Goal: Unclear

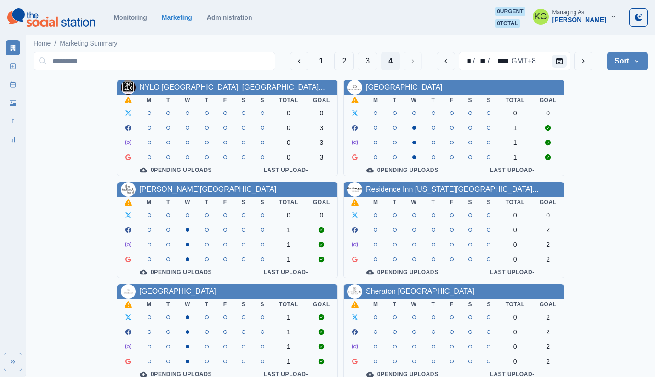
scroll to position [318, 0]
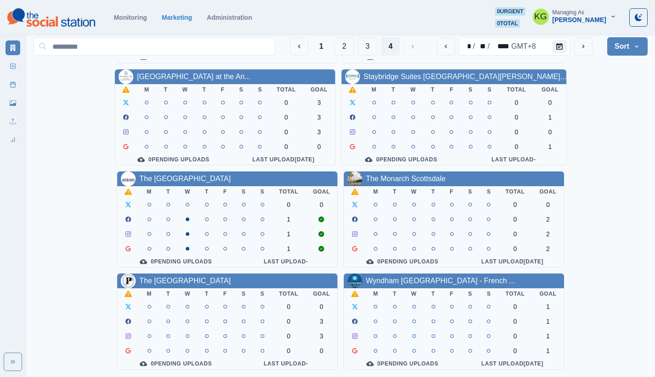
click at [612, 156] on div "NYLO [GEOGRAPHIC_DATA], [GEOGRAPHIC_DATA]... M T W T F S S Total Goal 0 0 0 3 0…" at bounding box center [341, 66] width 614 height 607
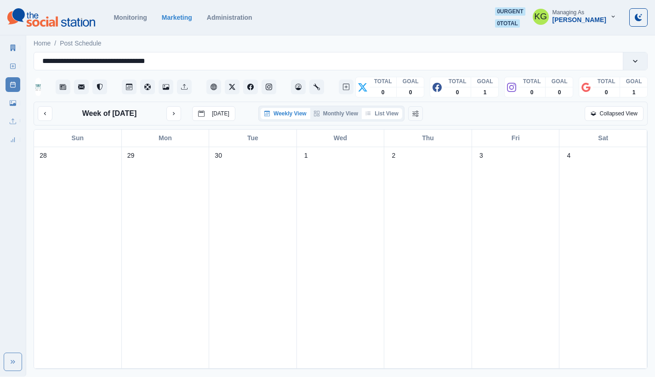
click at [371, 114] on icon "button" at bounding box center [368, 114] width 6 height 6
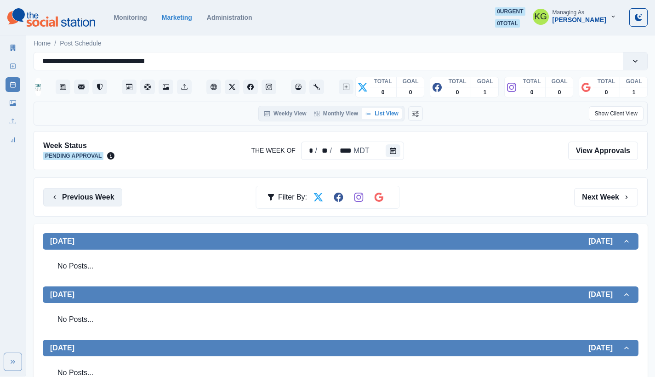
click at [104, 192] on button "Previous Week" at bounding box center [82, 197] width 79 height 18
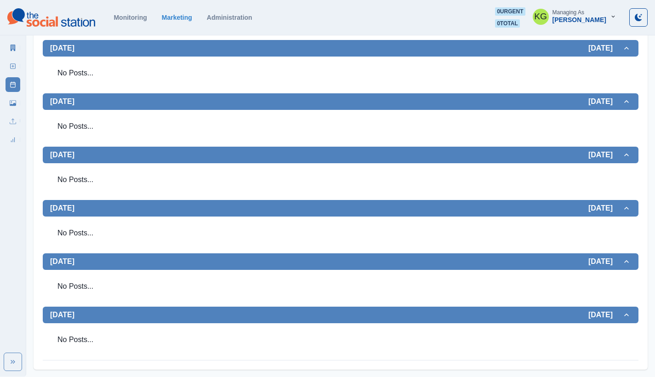
scroll to position [38, 0]
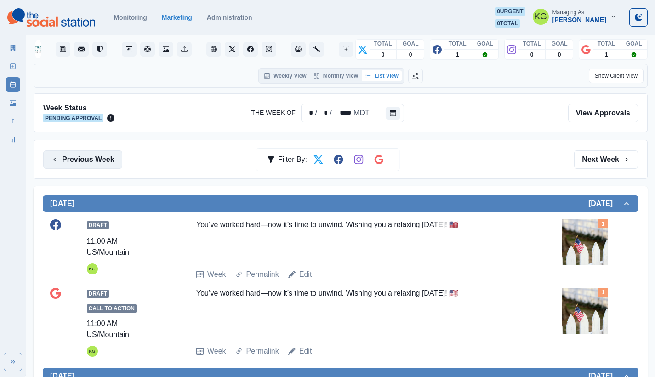
click at [92, 161] on button "Previous Week" at bounding box center [82, 159] width 79 height 18
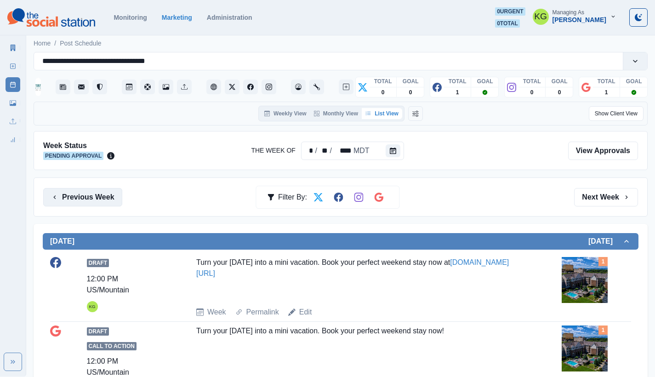
click at [80, 198] on button "Previous Week" at bounding box center [82, 197] width 79 height 18
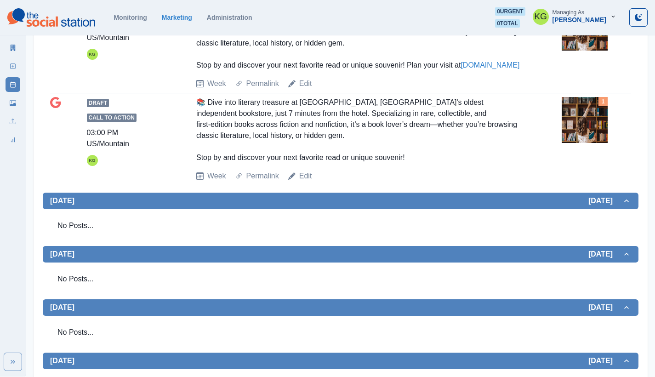
scroll to position [55, 0]
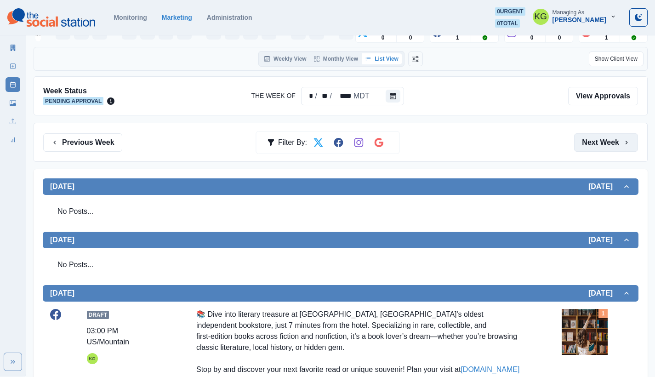
click at [593, 146] on button "Next Week" at bounding box center [606, 142] width 64 height 18
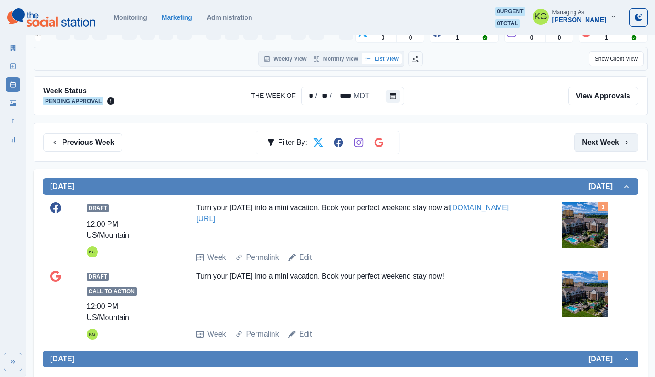
click at [593, 146] on button "Next Week" at bounding box center [606, 142] width 64 height 18
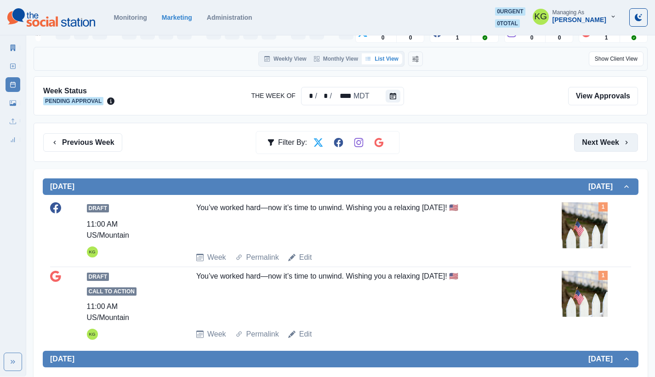
click at [593, 146] on button "Next Week" at bounding box center [606, 142] width 64 height 18
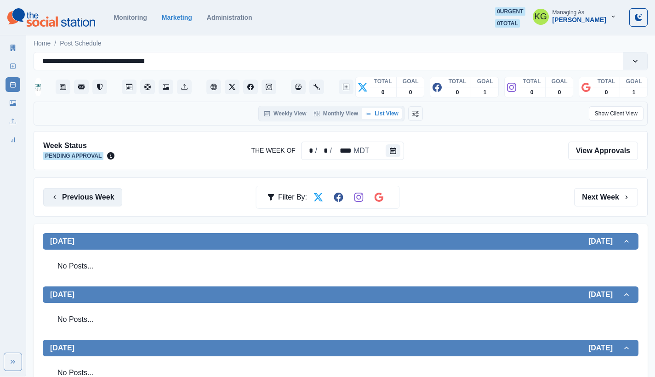
click at [85, 196] on button "Previous Week" at bounding box center [82, 197] width 79 height 18
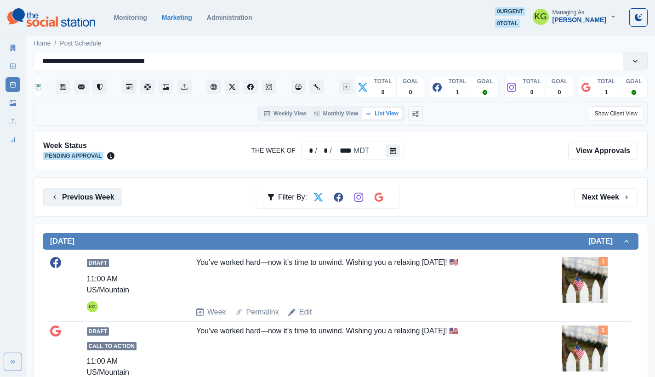
click at [85, 196] on button "Previous Week" at bounding box center [82, 197] width 79 height 18
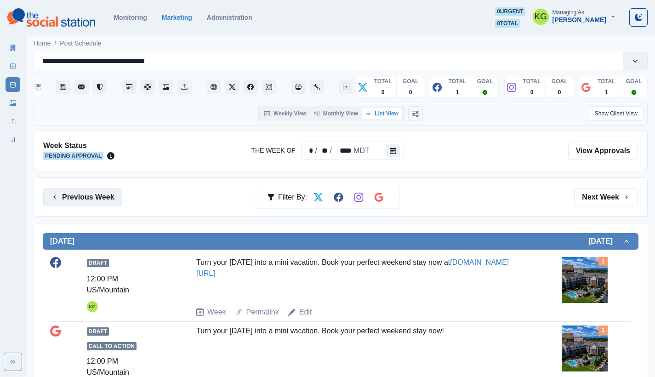
click at [85, 196] on button "Previous Week" at bounding box center [82, 197] width 79 height 18
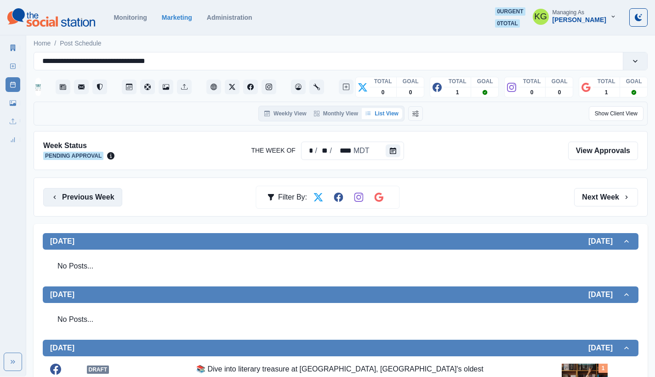
click at [86, 194] on button "Previous Week" at bounding box center [82, 197] width 79 height 18
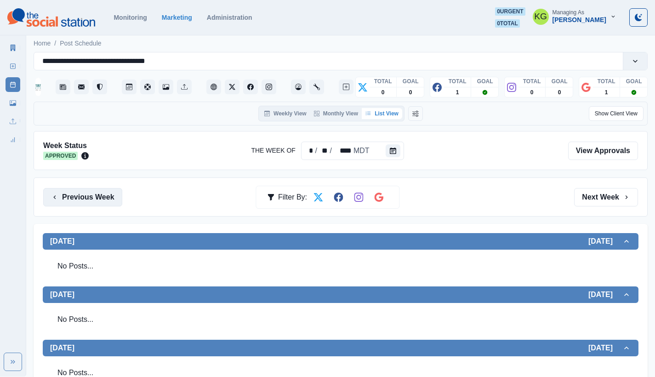
click at [104, 199] on button "Previous Week" at bounding box center [82, 197] width 79 height 18
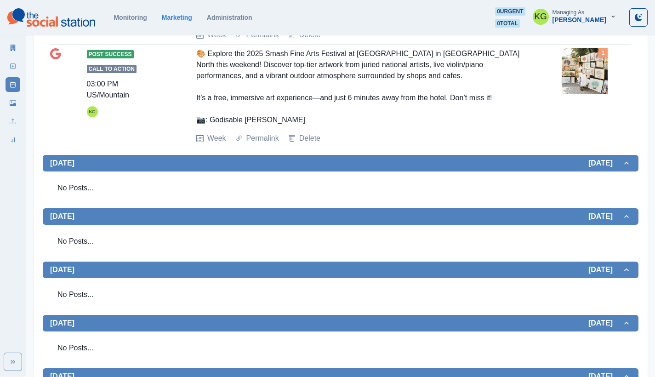
scroll to position [7, 0]
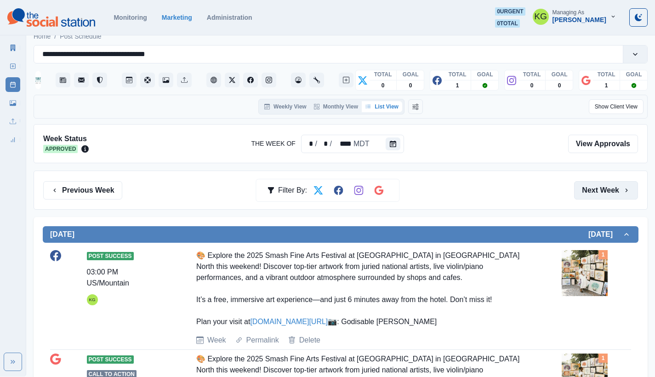
click at [623, 197] on button "Next Week" at bounding box center [606, 190] width 64 height 18
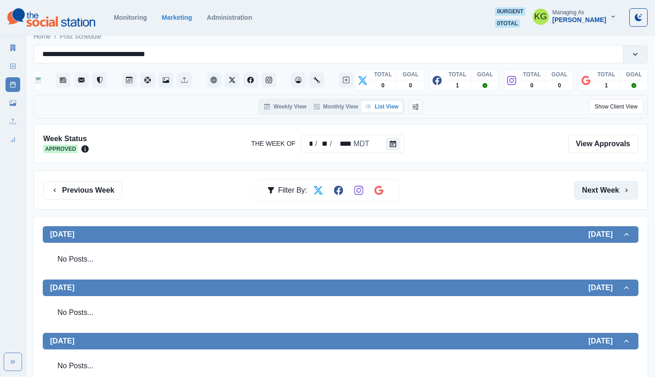
click at [623, 197] on button "Next Week" at bounding box center [606, 190] width 64 height 18
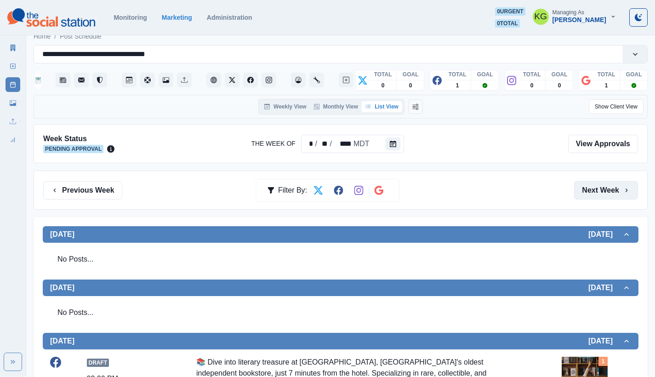
click at [623, 197] on button "Next Week" at bounding box center [606, 190] width 64 height 18
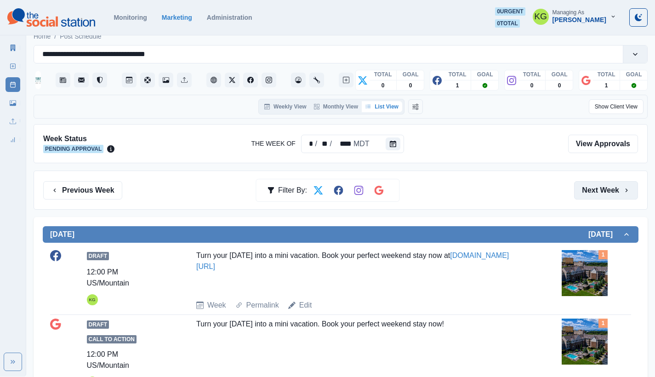
click at [623, 197] on button "Next Week" at bounding box center [606, 190] width 64 height 18
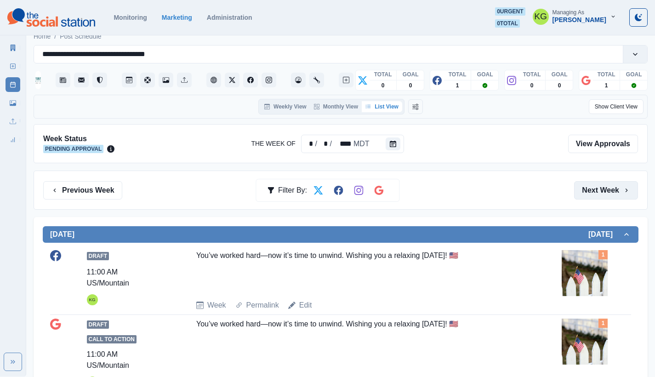
click at [623, 197] on button "Next Week" at bounding box center [606, 190] width 64 height 18
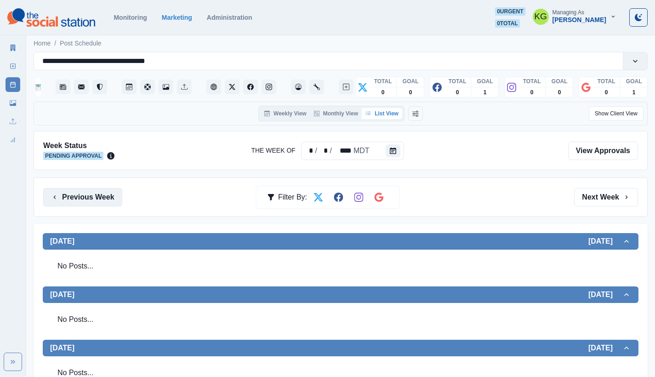
click at [83, 203] on button "Previous Week" at bounding box center [82, 197] width 79 height 18
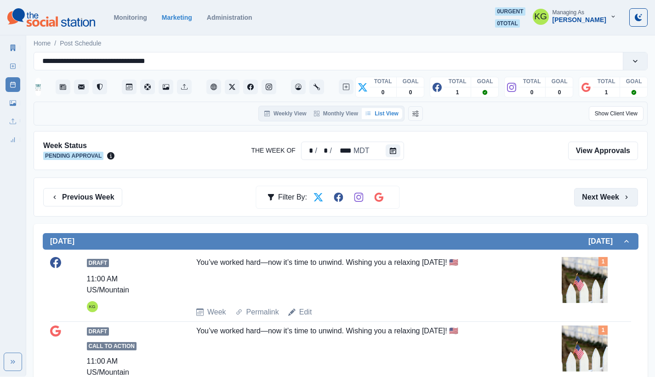
click at [612, 193] on button "Next Week" at bounding box center [606, 197] width 64 height 18
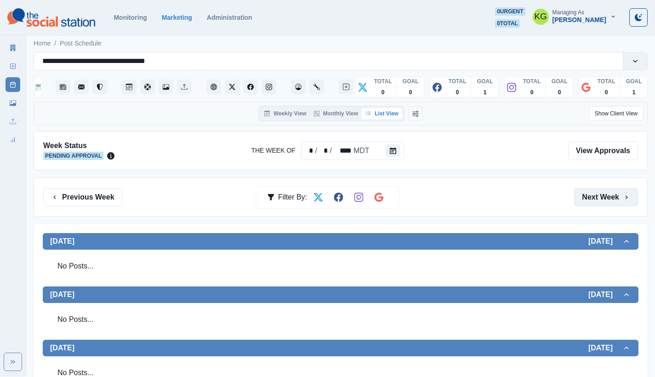
click at [612, 193] on button "Next Week" at bounding box center [606, 197] width 64 height 18
click at [11, 67] on icon at bounding box center [13, 66] width 6 height 6
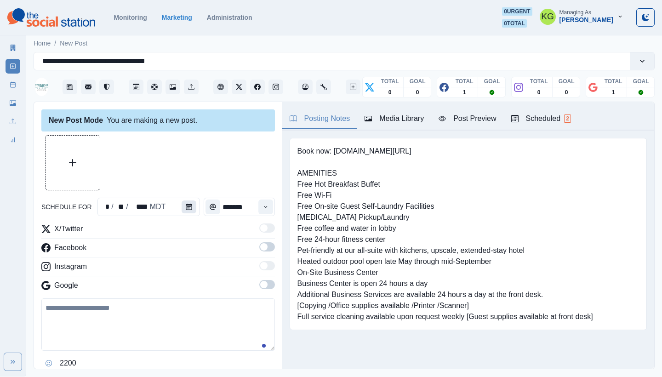
click at [189, 204] on icon "Calendar" at bounding box center [189, 207] width 6 height 6
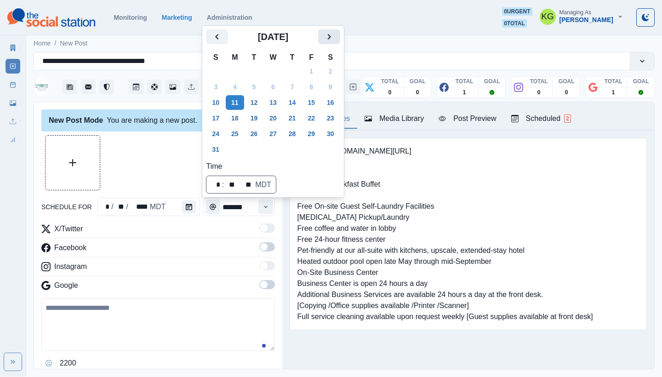
click at [332, 34] on icon "Next" at bounding box center [329, 36] width 11 height 11
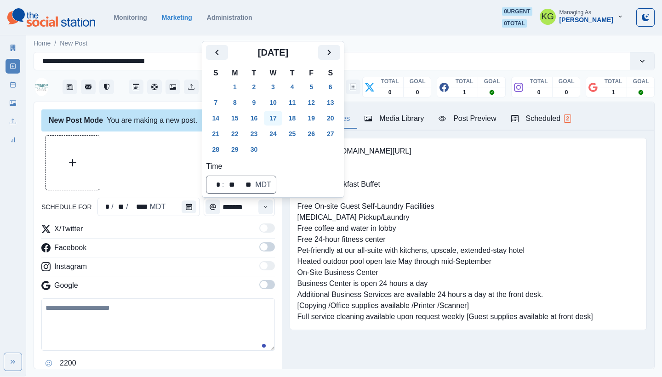
click at [278, 119] on button "17" at bounding box center [273, 118] width 18 height 15
click at [154, 168] on div at bounding box center [157, 162] width 233 height 55
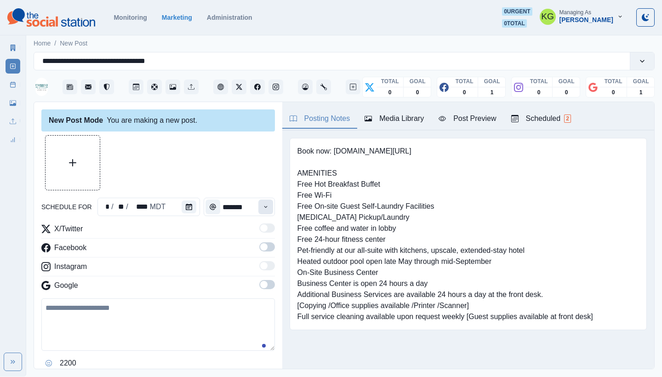
click at [256, 208] on div "Time" at bounding box center [265, 207] width 18 height 18
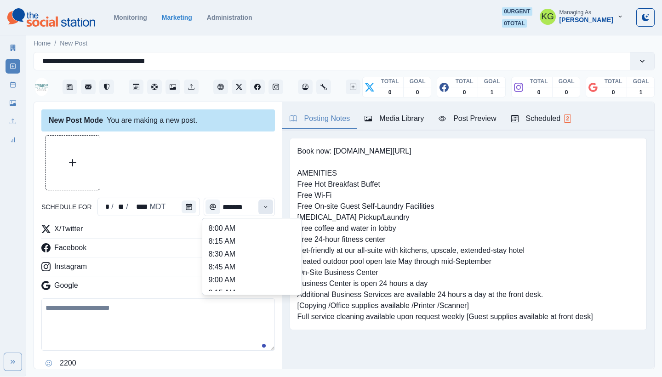
click at [258, 210] on button "Time" at bounding box center [265, 206] width 15 height 15
click at [240, 235] on li "12:00 PM" at bounding box center [252, 230] width 92 height 13
type input "********"
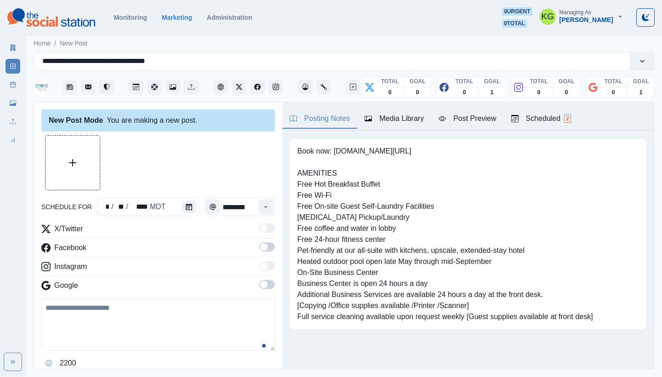
click at [248, 290] on div "Google" at bounding box center [157, 287] width 233 height 15
drag, startPoint x: 260, startPoint y: 286, endPoint x: 261, endPoint y: 282, distance: 4.8
click at [260, 286] on span at bounding box center [263, 284] width 7 height 7
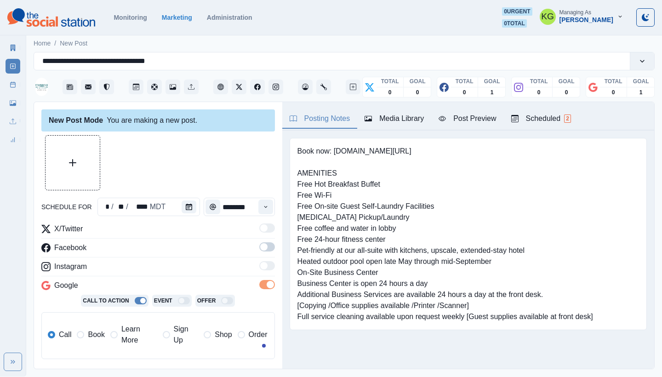
click at [266, 243] on span at bounding box center [267, 246] width 16 height 9
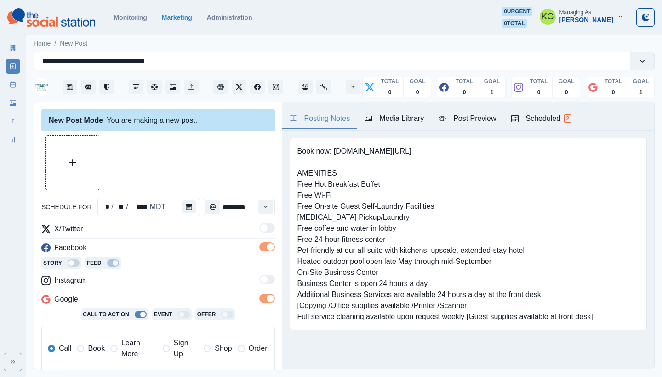
click at [103, 343] on span "Book" at bounding box center [96, 348] width 17 height 11
click at [395, 111] on button "Media Library" at bounding box center [394, 118] width 74 height 19
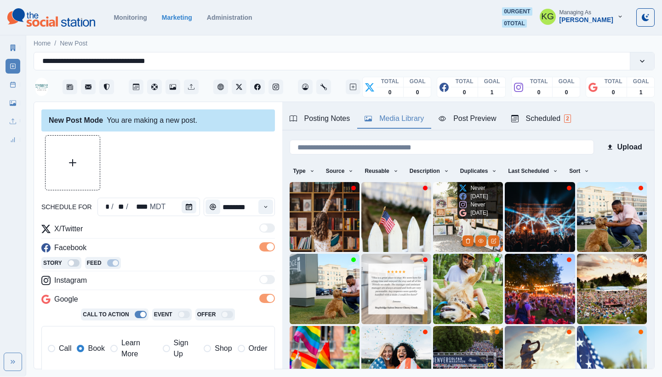
scroll to position [79, 0]
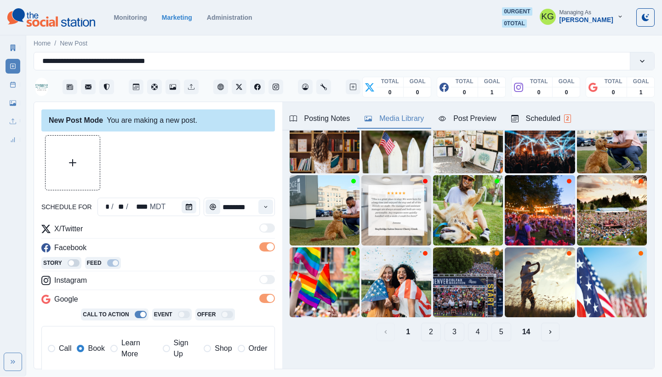
click at [522, 324] on button "14" at bounding box center [526, 332] width 23 height 18
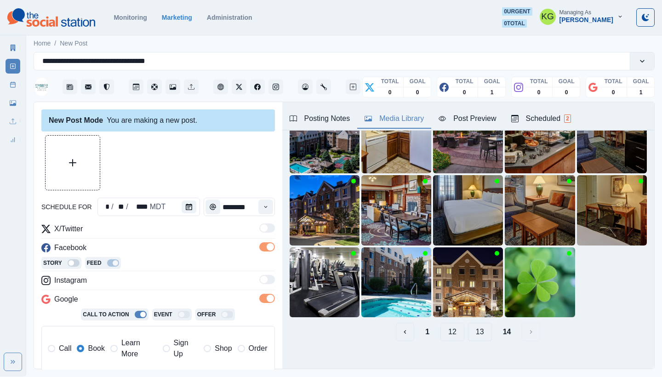
click at [468, 323] on button "13" at bounding box center [480, 332] width 24 height 18
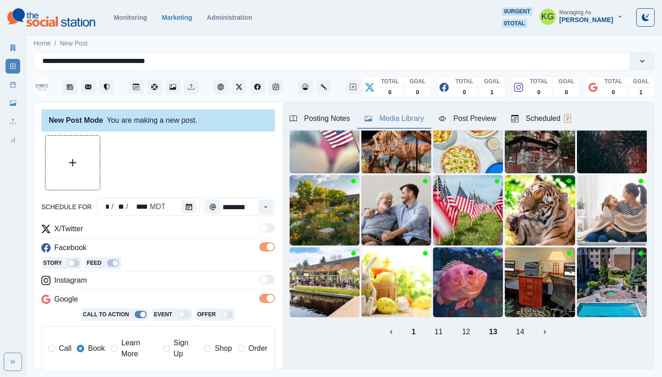
click at [460, 329] on button "12" at bounding box center [466, 332] width 24 height 18
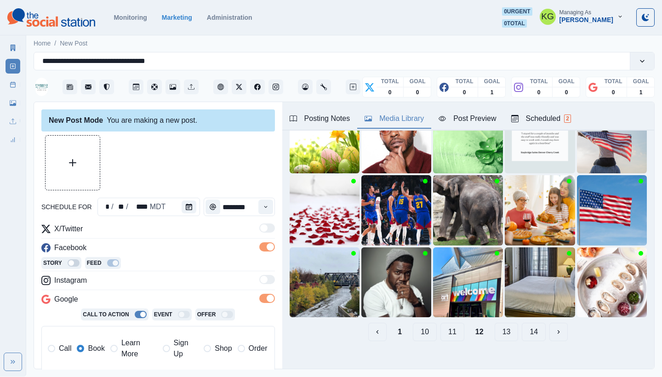
click at [441, 324] on button "11" at bounding box center [452, 332] width 24 height 18
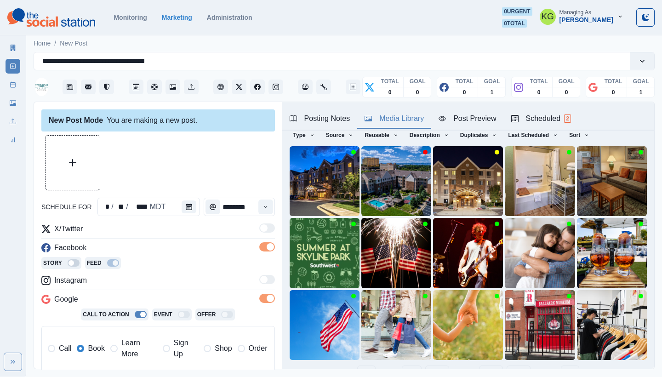
scroll to position [195, 0]
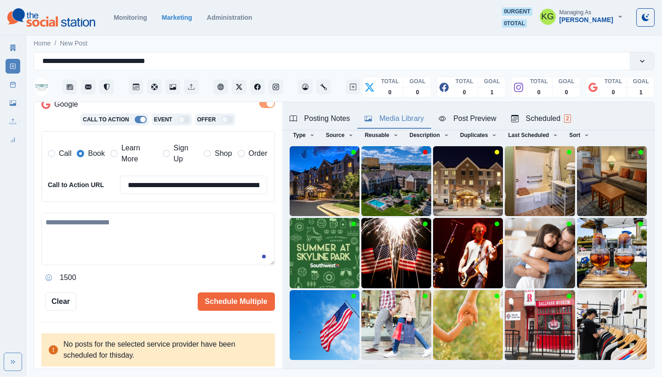
click at [120, 242] on textarea at bounding box center [157, 239] width 233 height 52
paste textarea "**********"
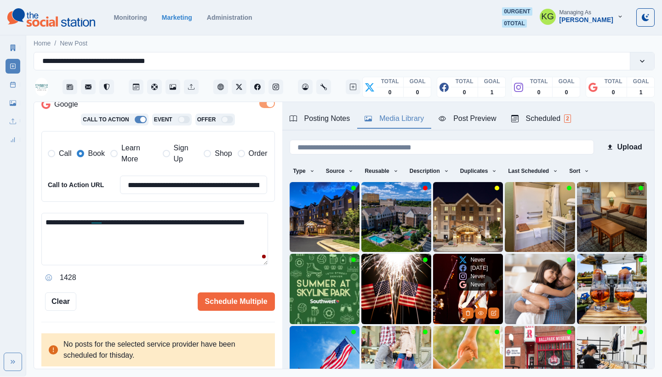
scroll to position [79, 0]
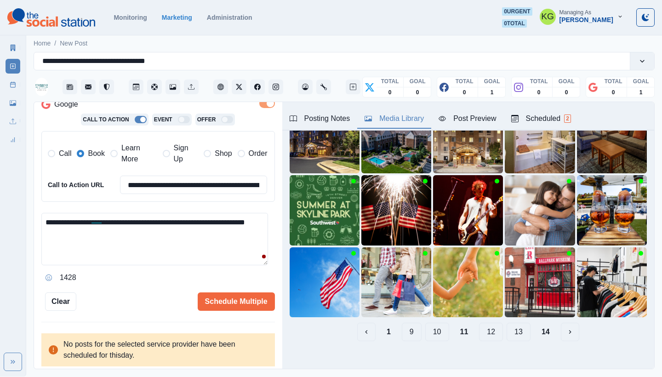
type textarea "**********"
click at [428, 324] on button "10" at bounding box center [437, 332] width 24 height 18
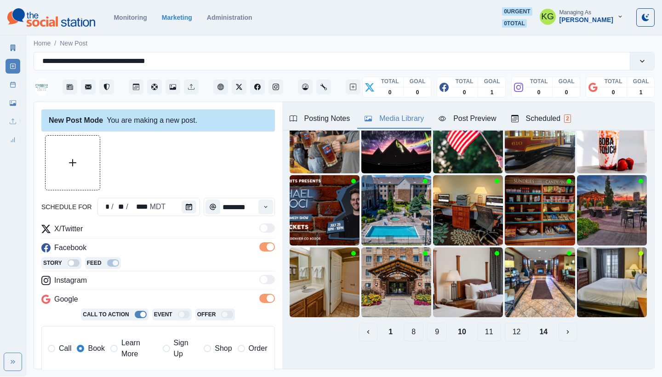
click at [429, 324] on button "9" at bounding box center [437, 332] width 20 height 18
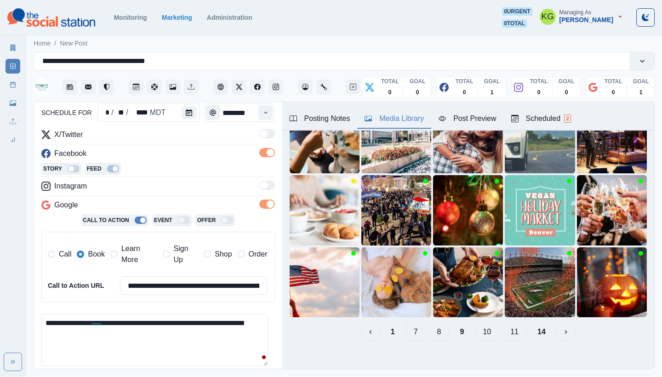
click at [434, 329] on button "8" at bounding box center [439, 332] width 20 height 18
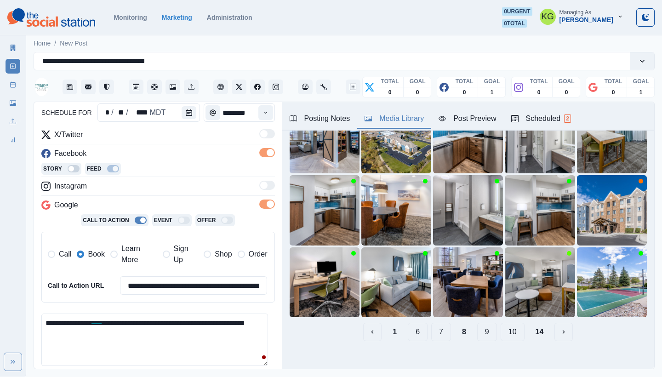
click at [433, 323] on button "7" at bounding box center [441, 332] width 20 height 18
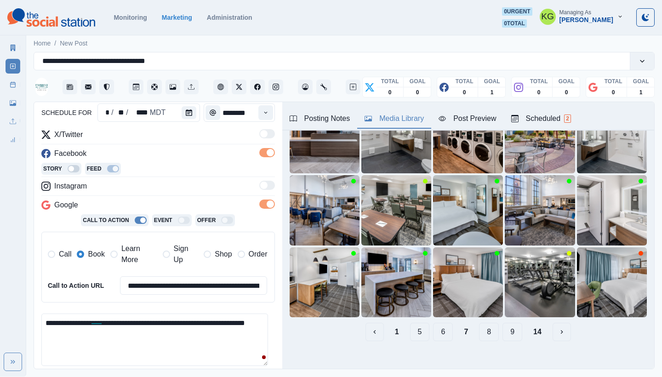
scroll to position [15, 0]
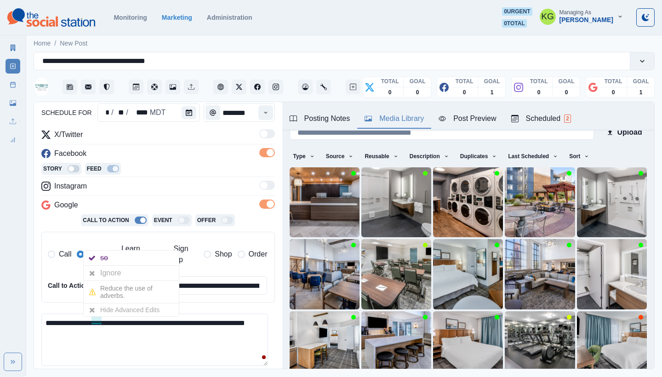
click at [115, 339] on textarea "**********" at bounding box center [154, 339] width 227 height 52
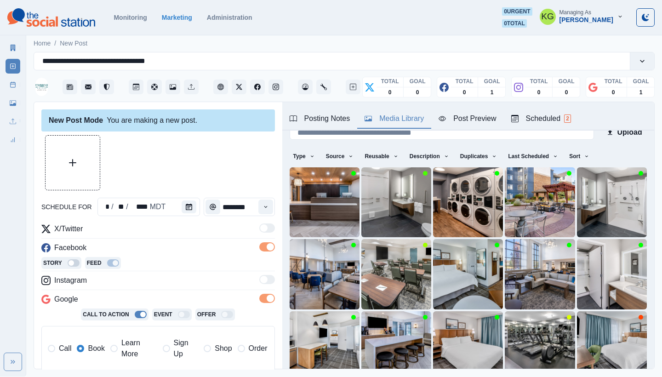
scroll to position [195, 0]
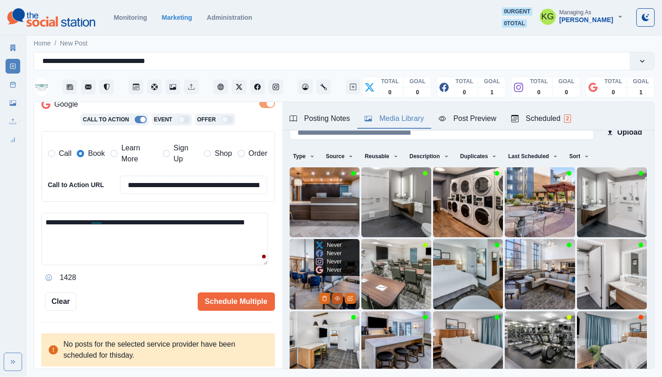
click at [335, 295] on icon "View Media" at bounding box center [338, 298] width 6 height 6
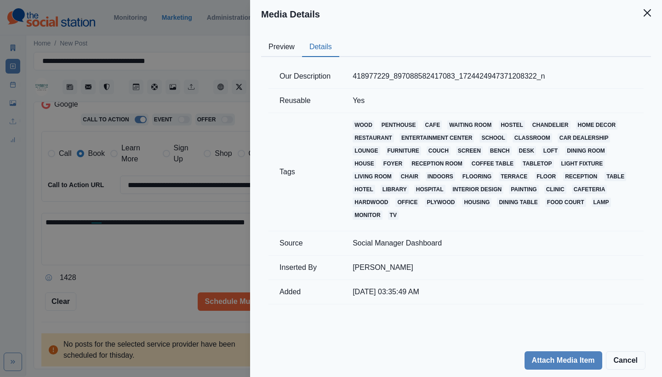
click at [305, 45] on button "Details" at bounding box center [320, 47] width 37 height 19
click at [257, 46] on div "Preview Details Our Description 418977229_897088582417083_1724424947371208322_n…" at bounding box center [456, 185] width 412 height 315
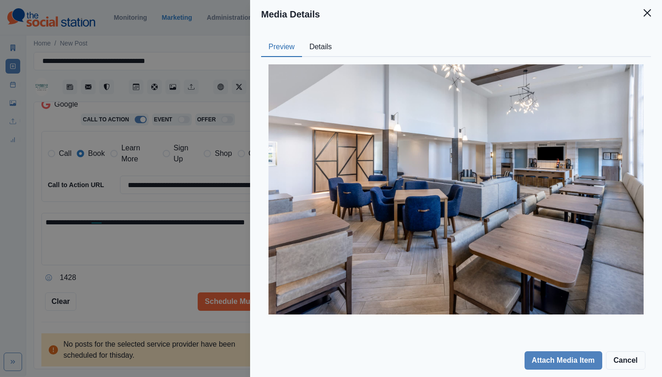
click at [287, 42] on button "Preview" at bounding box center [281, 47] width 41 height 19
click at [651, 17] on button "Close" at bounding box center [647, 13] width 18 height 18
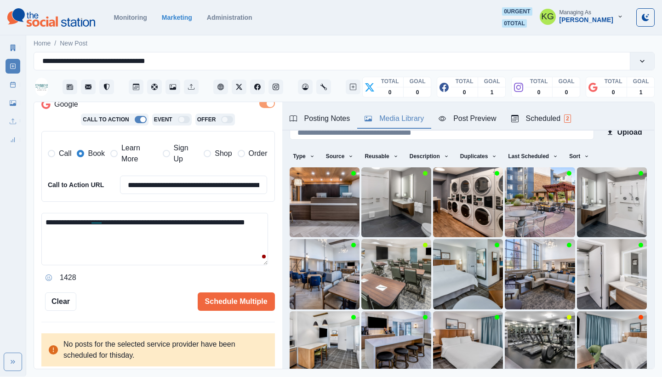
scroll to position [28, 0]
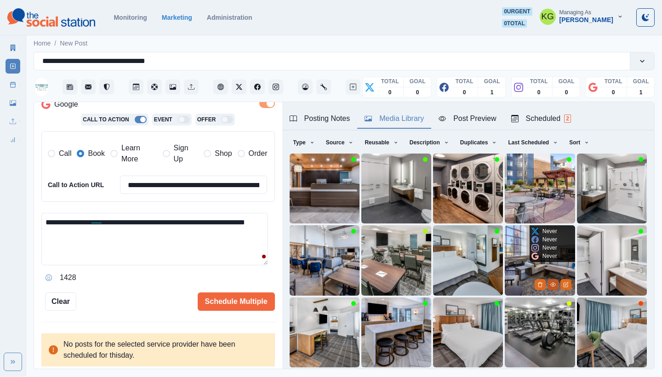
click at [547, 279] on button "View Media" at bounding box center [552, 284] width 11 height 11
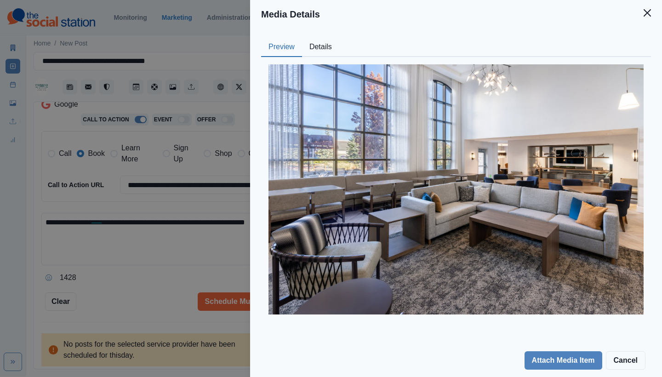
click at [317, 49] on button "Details" at bounding box center [320, 47] width 37 height 19
click at [287, 49] on button "Preview" at bounding box center [281, 47] width 41 height 19
click at [651, 10] on button "Close" at bounding box center [647, 13] width 18 height 18
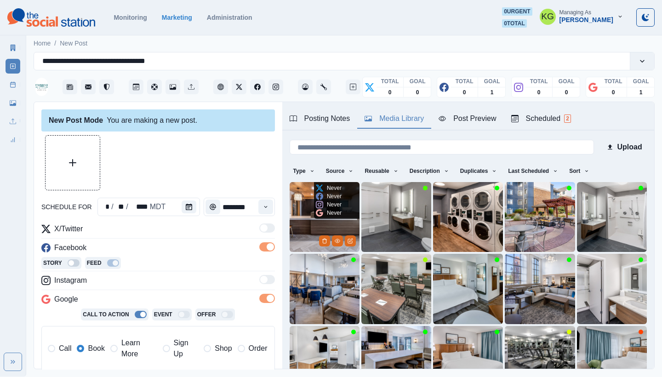
scroll to position [79, 0]
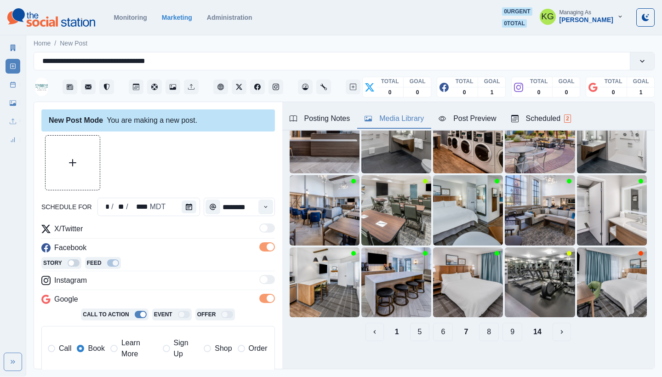
click at [438, 325] on button "6" at bounding box center [443, 332] width 20 height 18
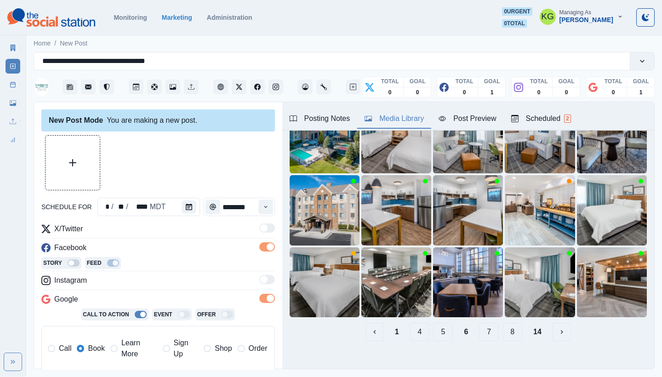
click at [434, 326] on button "5" at bounding box center [443, 332] width 20 height 18
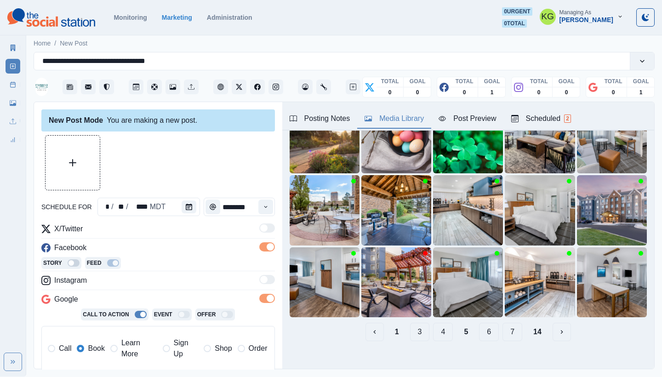
click at [479, 327] on button "6" at bounding box center [489, 332] width 20 height 18
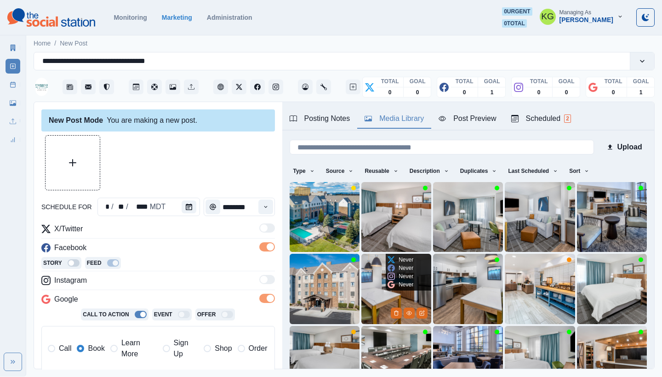
scroll to position [73, 0]
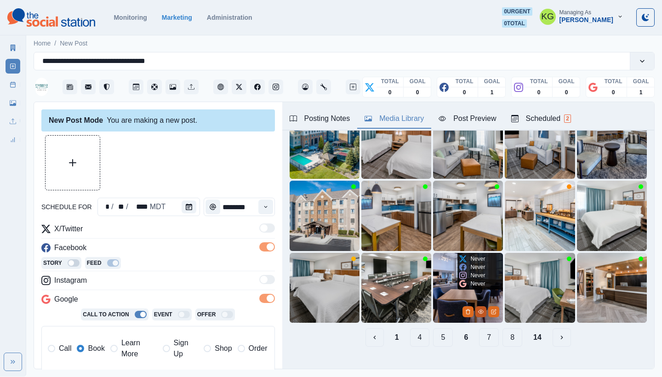
click at [475, 307] on button "View Media" at bounding box center [480, 311] width 11 height 11
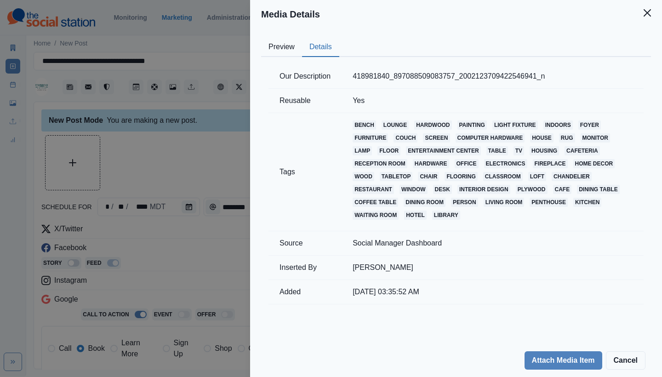
click at [314, 44] on button "Details" at bounding box center [320, 47] width 37 height 19
click at [293, 43] on button "Preview" at bounding box center [281, 47] width 41 height 19
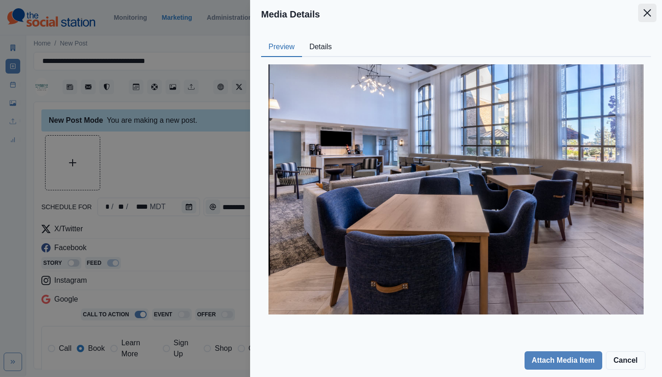
click at [650, 19] on button "Close" at bounding box center [647, 13] width 18 height 18
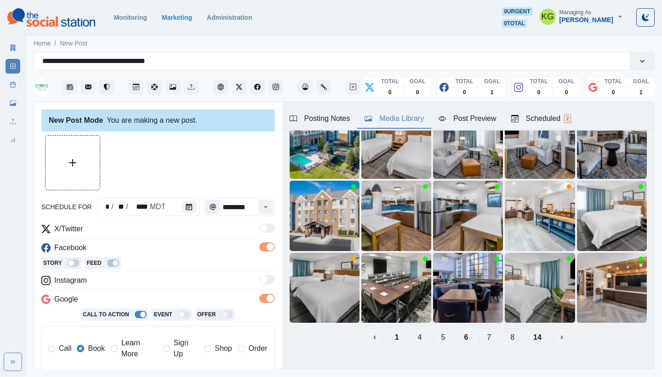
scroll to position [28, 0]
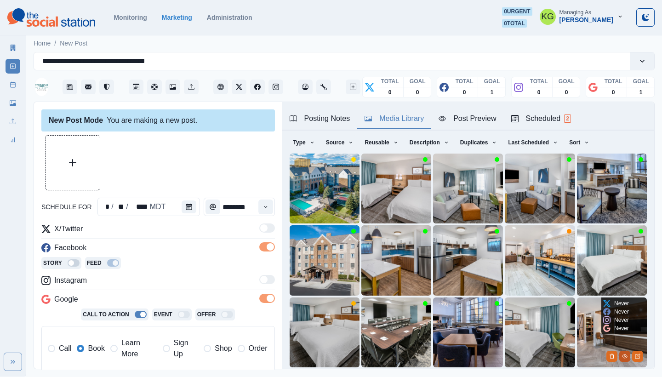
click at [622, 353] on icon "View Media" at bounding box center [625, 356] width 6 height 6
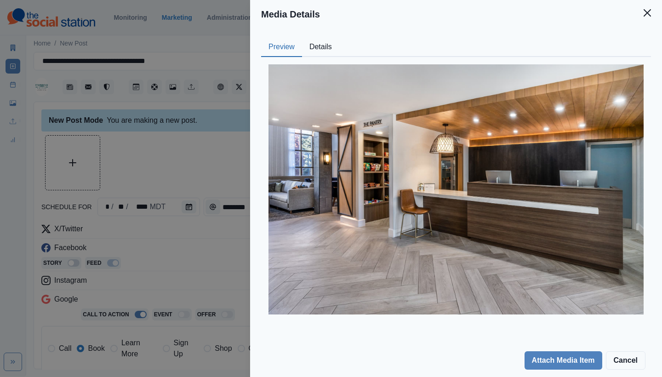
click at [324, 45] on button "Details" at bounding box center [320, 47] width 37 height 19
drag, startPoint x: 266, startPoint y: 49, endPoint x: 256, endPoint y: 44, distance: 11.9
click at [256, 44] on div "Preview Details Our Description 418981133_897087969083811_2002077061259757648_n…" at bounding box center [456, 185] width 412 height 315
click at [646, 16] on icon "Close" at bounding box center [646, 12] width 7 height 7
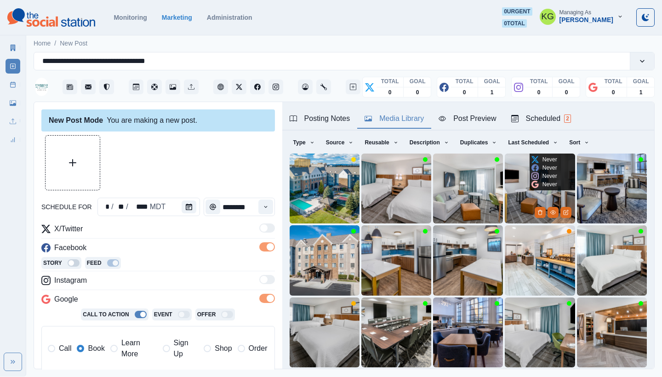
scroll to position [79, 0]
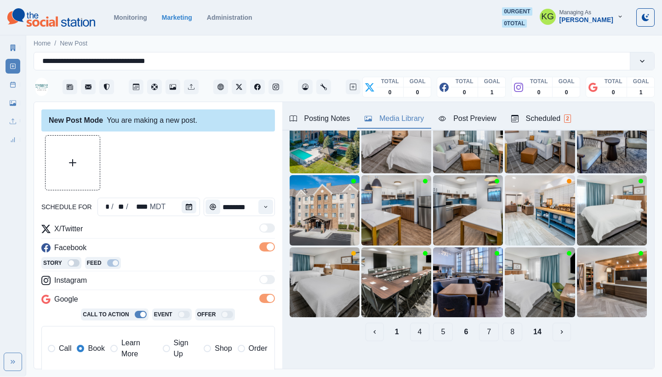
click at [481, 327] on button "7" at bounding box center [489, 332] width 20 height 18
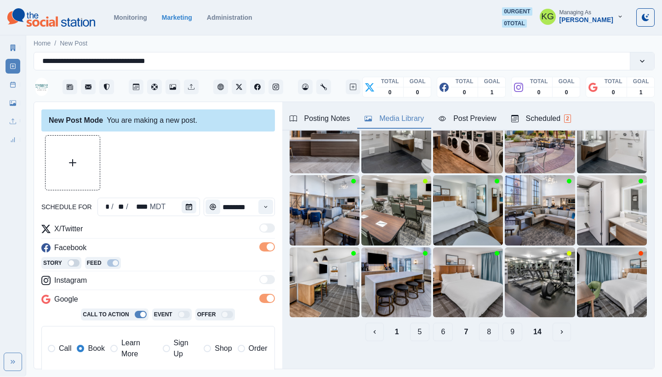
click at [485, 325] on button "8" at bounding box center [489, 332] width 20 height 18
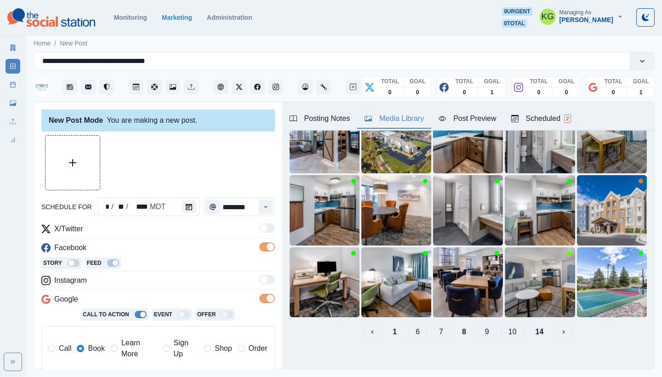
click at [433, 327] on button "7" at bounding box center [441, 332] width 20 height 18
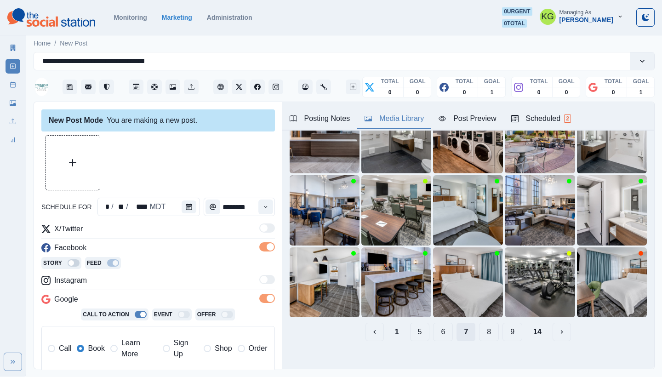
scroll to position [0, 0]
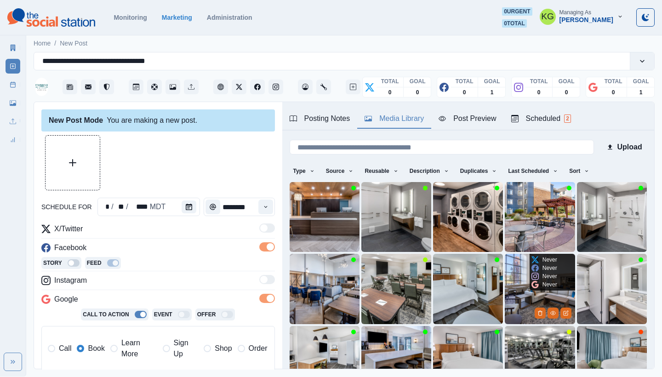
click at [510, 280] on img at bounding box center [540, 289] width 70 height 70
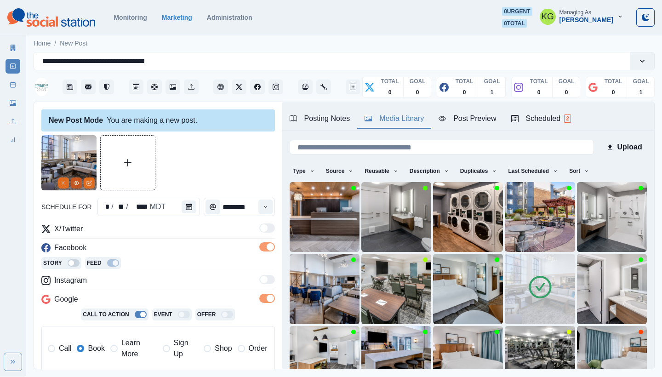
click at [71, 185] on button "View Media" at bounding box center [76, 182] width 11 height 11
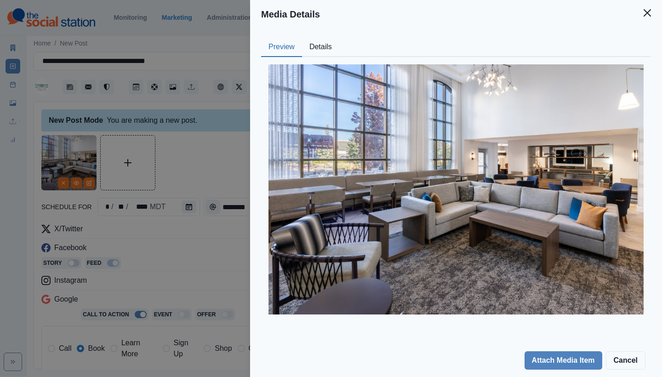
click at [649, 18] on button "Close" at bounding box center [647, 13] width 18 height 18
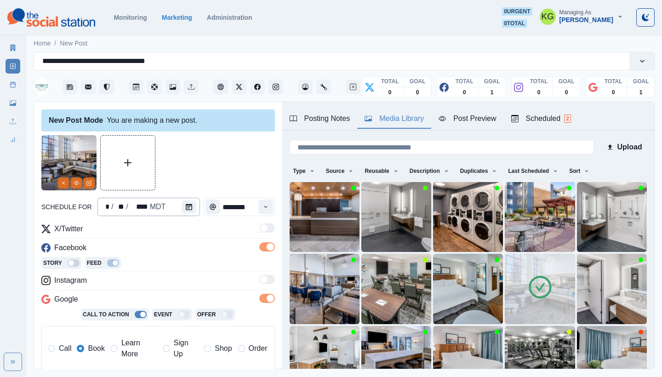
scroll to position [195, 0]
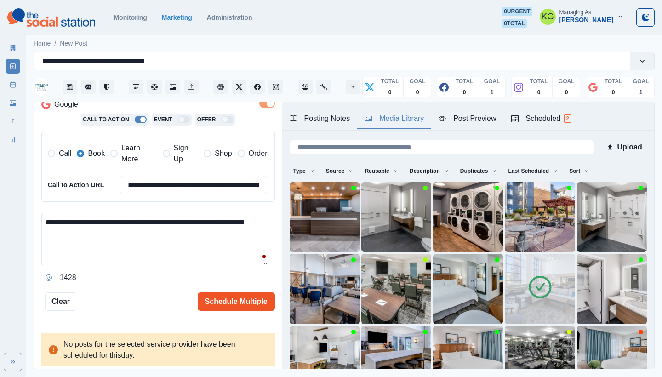
click at [235, 295] on button "Schedule Multiple" at bounding box center [236, 301] width 77 height 18
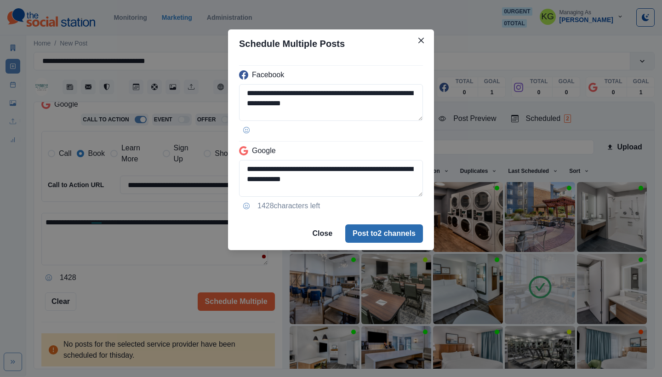
click at [388, 234] on button "Post to 2 channels" at bounding box center [384, 233] width 78 height 18
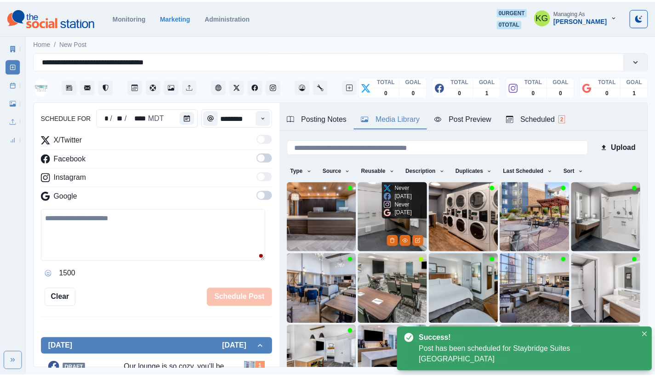
scroll to position [87, 0]
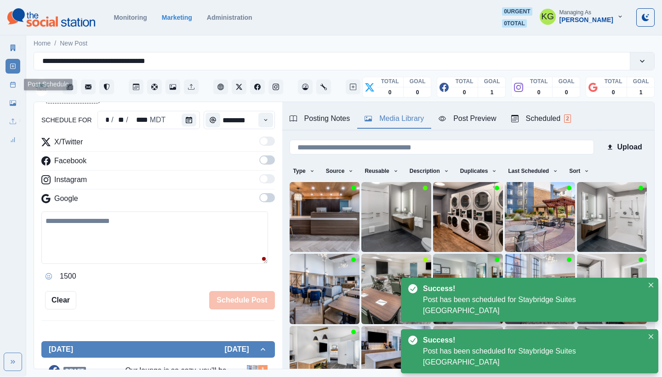
click at [12, 88] on link "Post Schedule" at bounding box center [13, 84] width 15 height 15
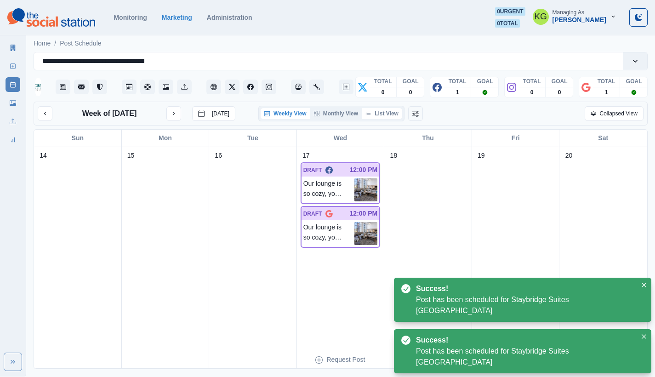
click at [381, 119] on button "List View" at bounding box center [382, 113] width 40 height 11
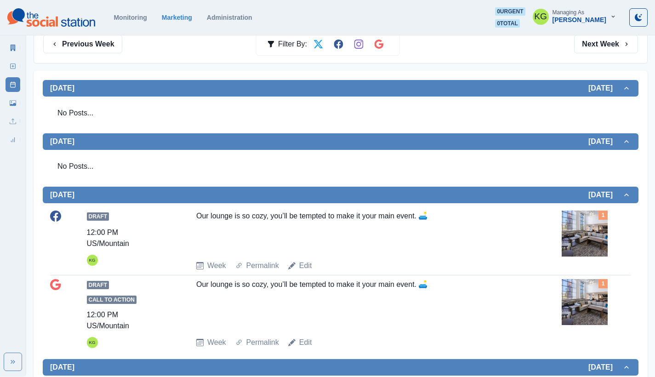
scroll to position [82, 0]
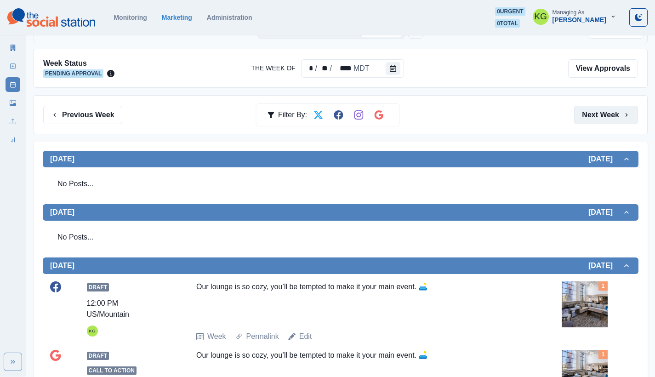
click at [625, 124] on button "Next Week" at bounding box center [606, 115] width 64 height 18
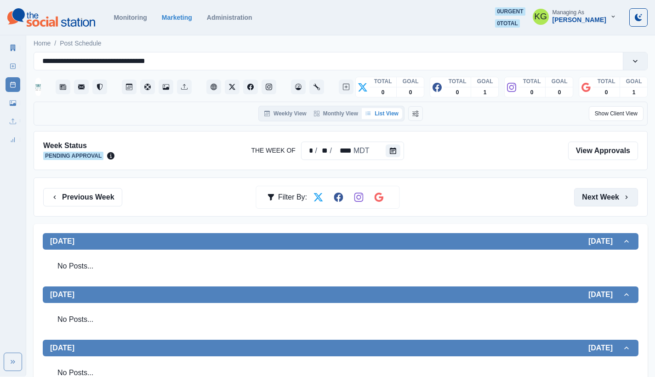
click at [620, 195] on button "Next Week" at bounding box center [606, 197] width 64 height 18
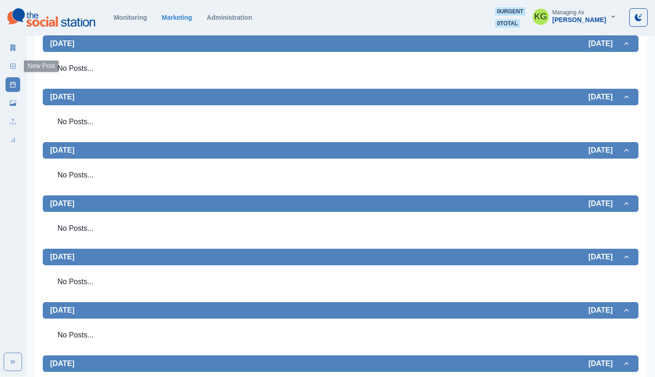
click at [9, 70] on link "New Post" at bounding box center [13, 66] width 15 height 15
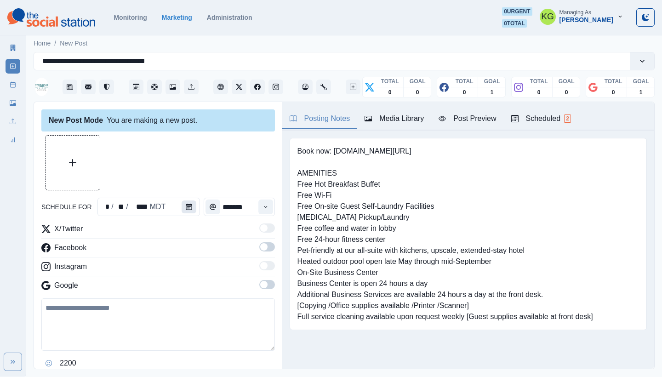
click at [182, 205] on button "Calendar" at bounding box center [189, 206] width 15 height 13
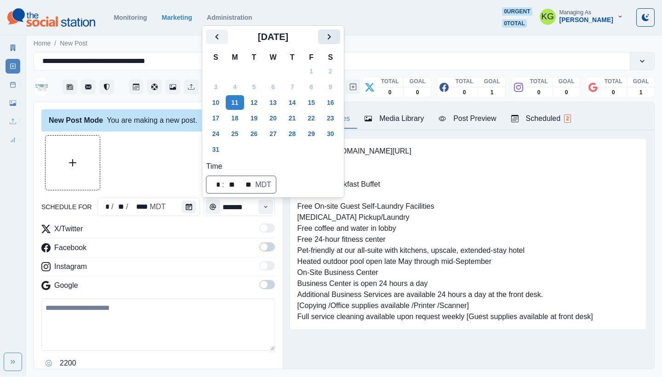
click at [334, 38] on icon "Next" at bounding box center [329, 36] width 11 height 11
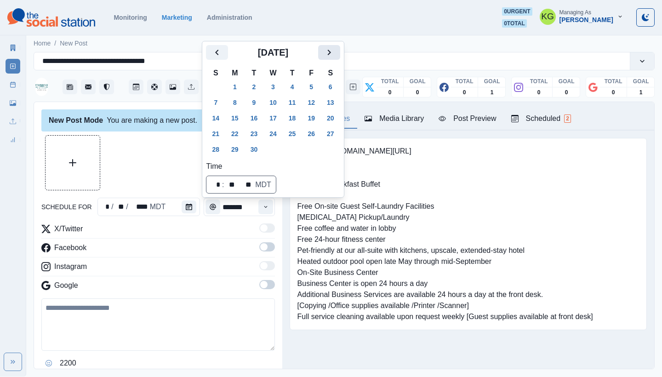
click at [335, 45] on button "Next" at bounding box center [329, 52] width 22 height 15
click at [277, 93] on button "1" at bounding box center [273, 87] width 18 height 15
click at [155, 180] on div at bounding box center [157, 162] width 233 height 55
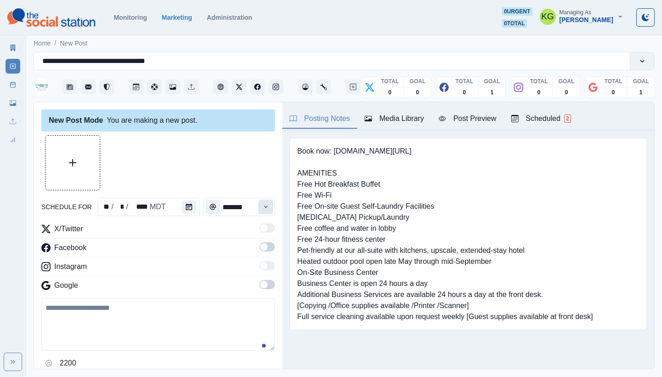
click at [262, 210] on icon "Time" at bounding box center [265, 207] width 6 height 6
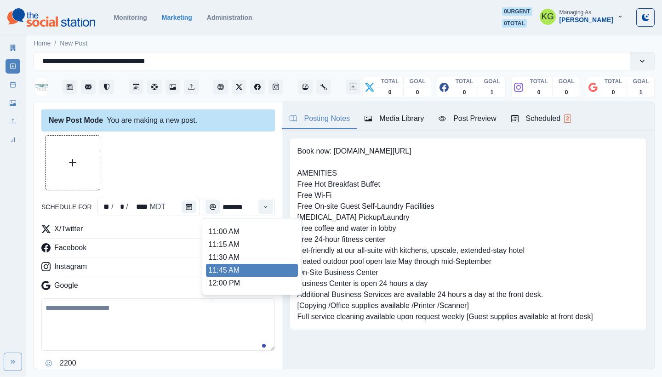
scroll to position [153, 0]
click at [227, 279] on li "12:00 PM" at bounding box center [252, 281] width 92 height 13
type input "********"
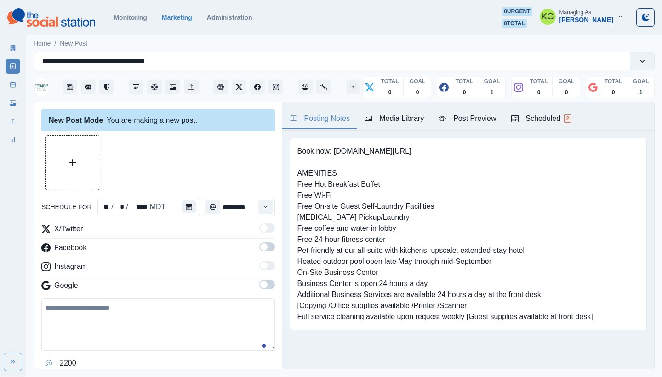
click at [261, 289] on span at bounding box center [267, 284] width 16 height 9
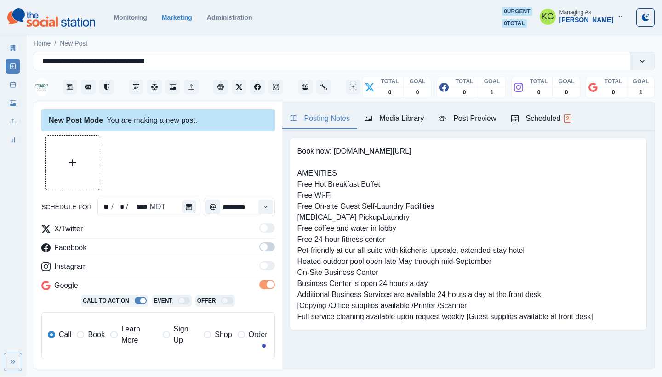
click at [260, 244] on span at bounding box center [263, 246] width 7 height 7
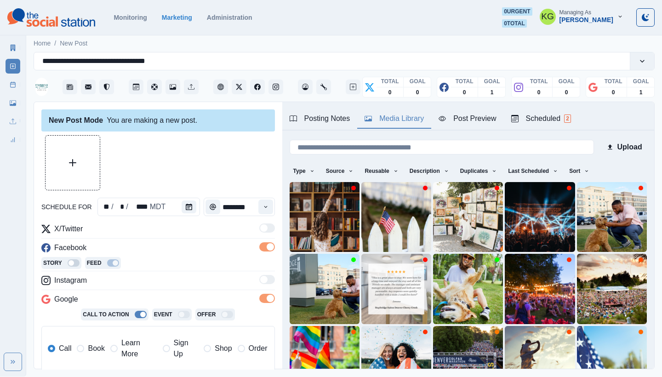
drag, startPoint x: 392, startPoint y: 119, endPoint x: 394, endPoint y: 126, distance: 7.4
click at [392, 119] on div "Media Library" at bounding box center [393, 118] width 59 height 11
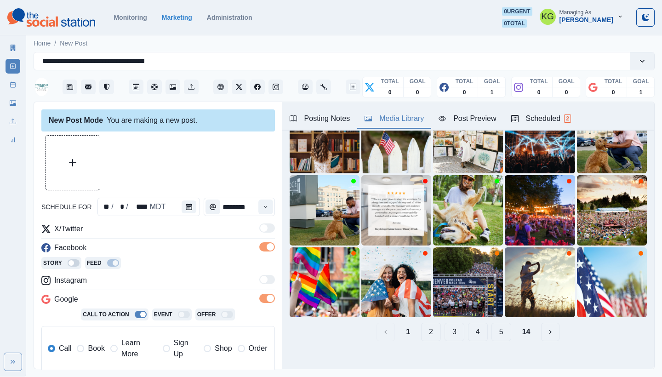
click at [532, 323] on div "1 2 3 4 5 14" at bounding box center [468, 332] width 357 height 18
click at [522, 326] on button "14" at bounding box center [526, 332] width 23 height 18
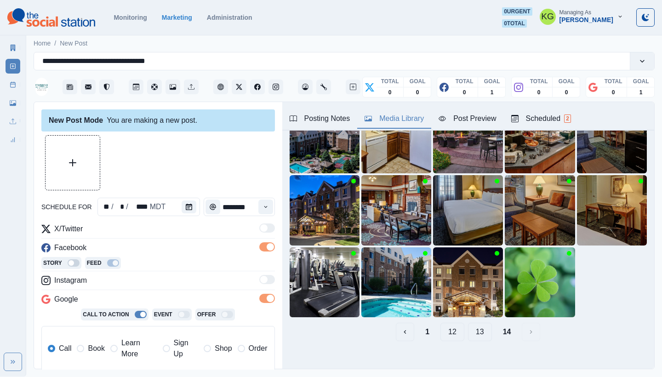
click at [468, 326] on button "13" at bounding box center [480, 332] width 24 height 18
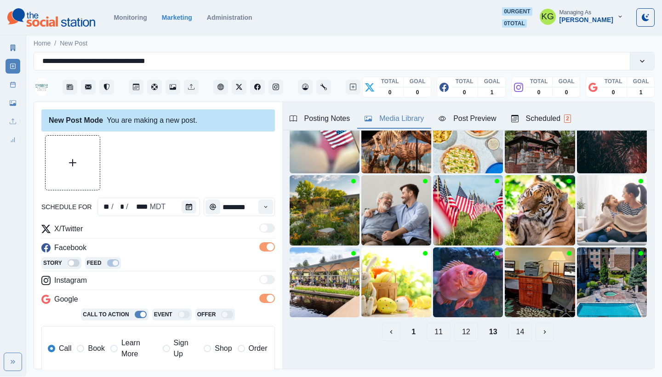
click at [461, 327] on button "12" at bounding box center [466, 332] width 24 height 18
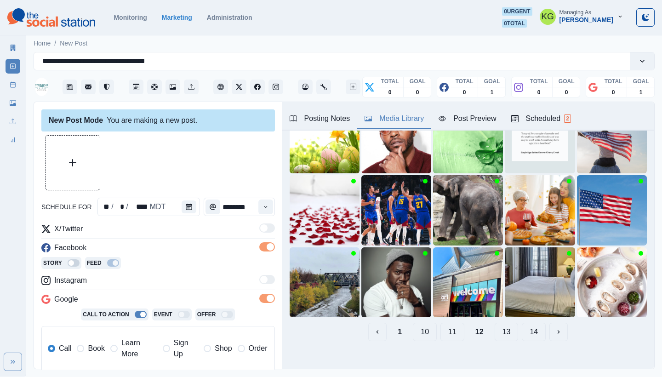
click at [443, 324] on button "11" at bounding box center [452, 332] width 24 height 18
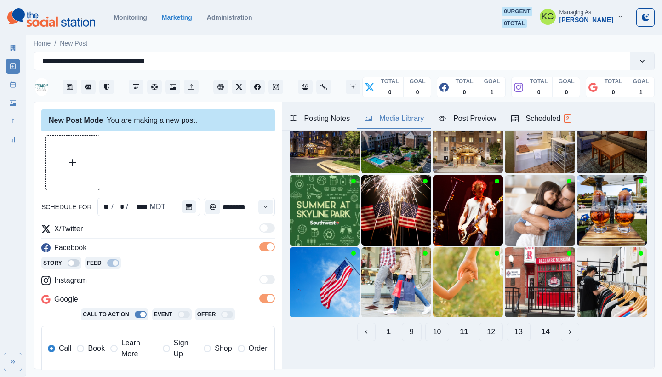
click at [435, 324] on button "10" at bounding box center [437, 332] width 24 height 18
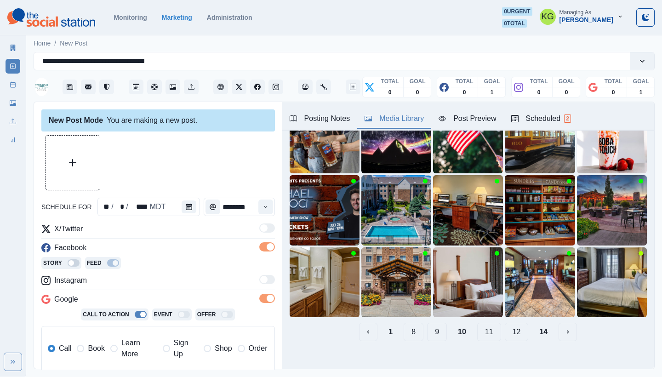
click at [433, 326] on button "9" at bounding box center [437, 332] width 20 height 18
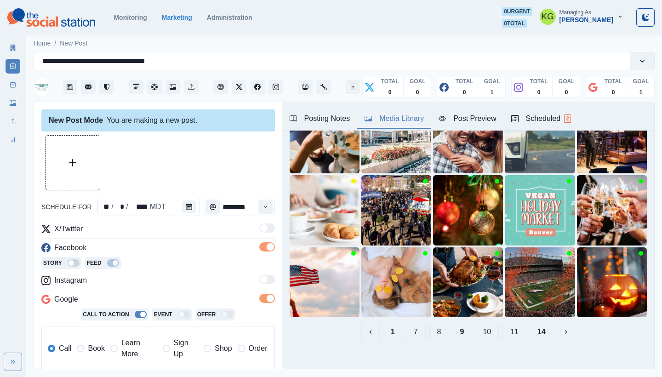
click at [434, 324] on button "8" at bounding box center [439, 332] width 20 height 18
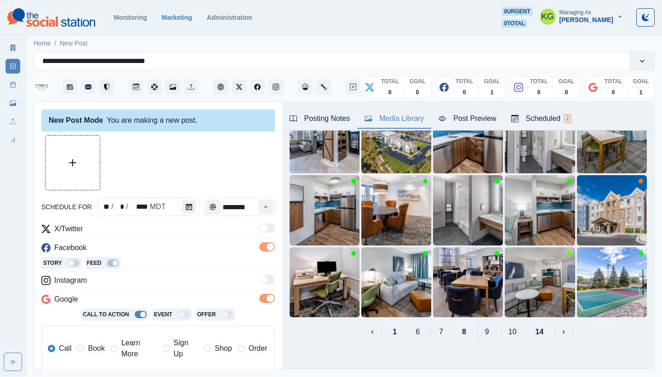
click at [433, 327] on button "7" at bounding box center [441, 332] width 20 height 18
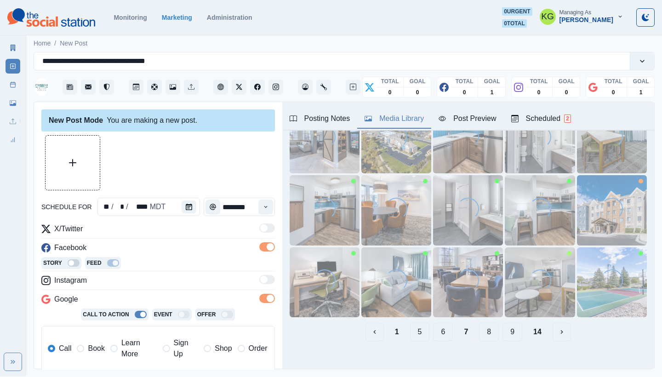
scroll to position [0, 0]
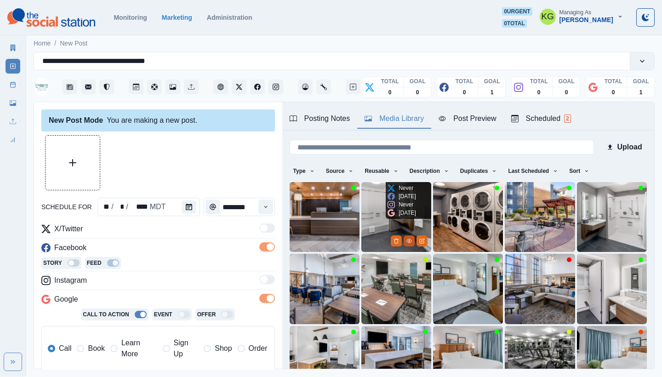
click at [403, 238] on button "View Media" at bounding box center [408, 240] width 11 height 11
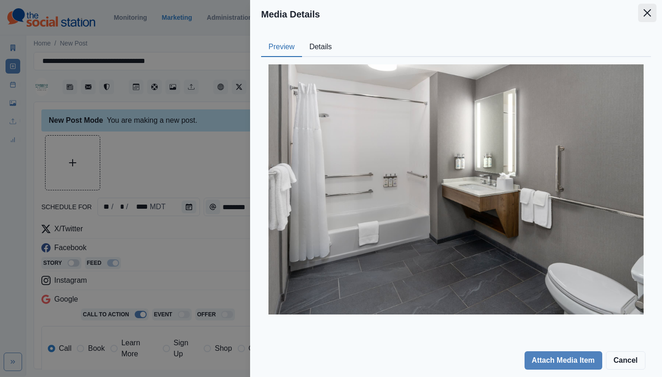
click at [646, 17] on button "Close" at bounding box center [647, 13] width 18 height 18
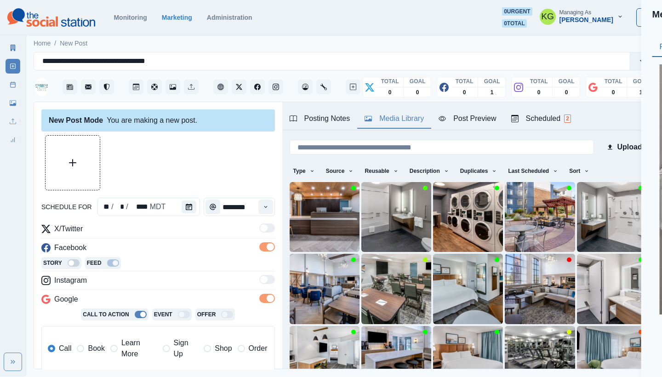
scroll to position [28, 0]
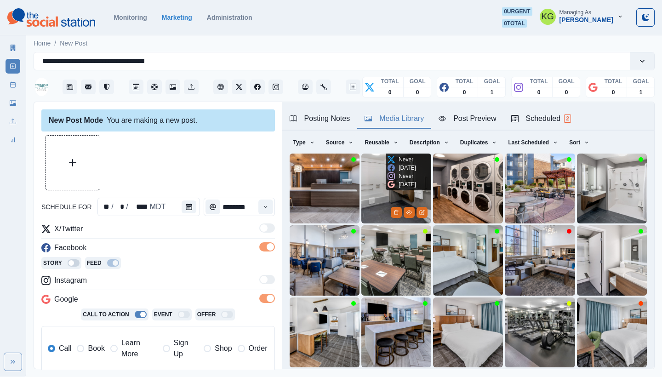
click at [367, 197] on img at bounding box center [396, 188] width 70 height 70
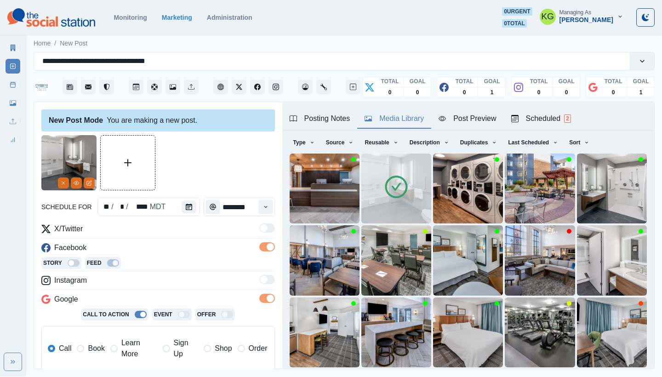
scroll to position [171, 0]
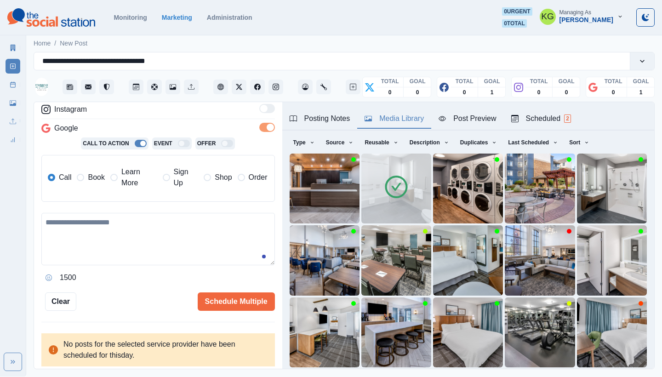
click at [167, 233] on textarea at bounding box center [157, 239] width 233 height 52
paste textarea "**********"
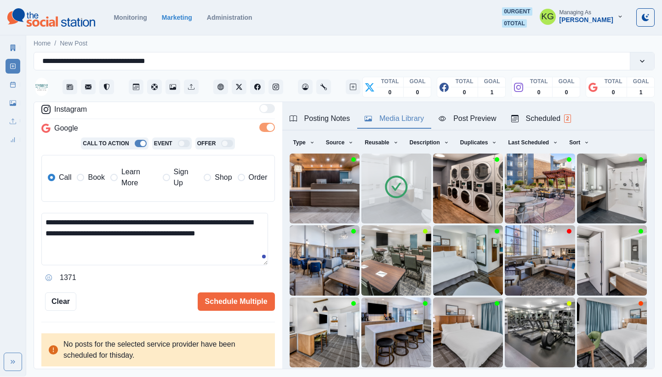
click at [97, 180] on span "Book" at bounding box center [96, 177] width 17 height 11
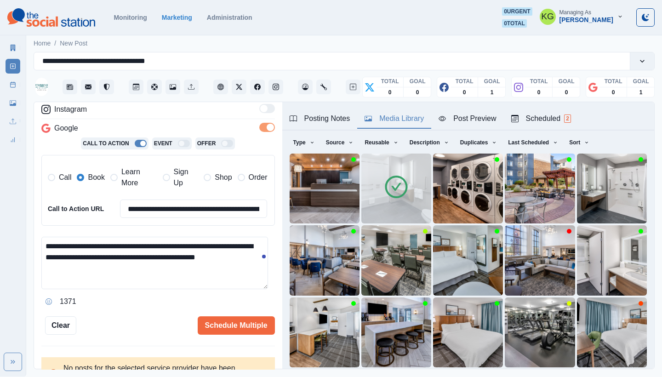
click at [83, 265] on textarea "**********" at bounding box center [154, 263] width 227 height 52
type textarea "**********"
click at [233, 324] on button "Schedule Multiple" at bounding box center [236, 325] width 77 height 18
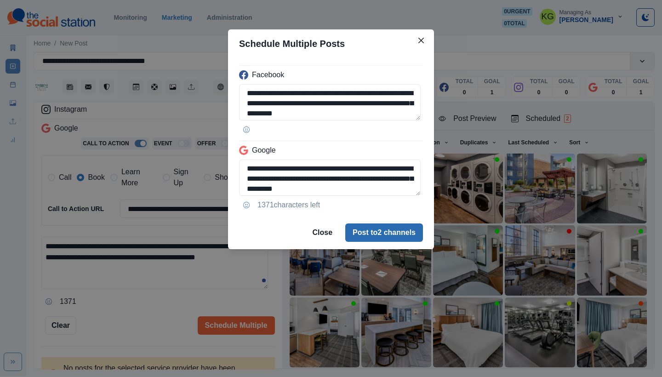
click at [388, 240] on button "Post to 2 channels" at bounding box center [384, 232] width 78 height 18
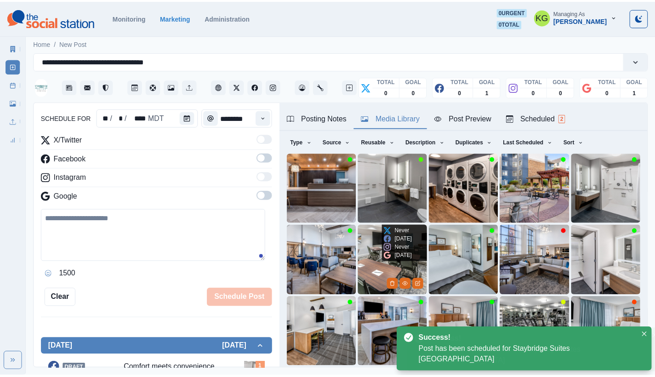
scroll to position [56, 0]
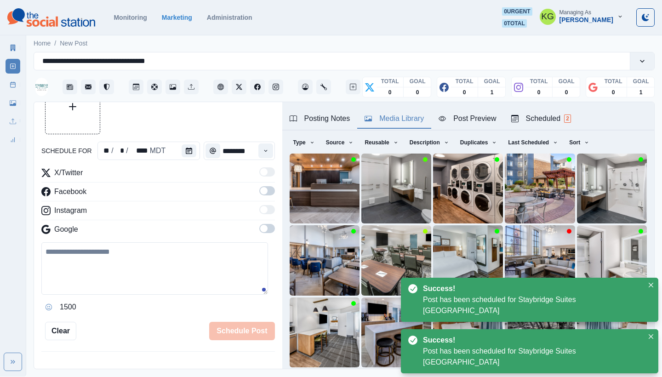
click at [4, 91] on div "Marketing Summary New Post Post Schedule Media Library Uploads Review Summary" at bounding box center [13, 92] width 26 height 110
click at [5, 87] on div "Marketing Summary New Post Post Schedule Media Library Uploads Review Summary" at bounding box center [13, 92] width 26 height 110
click at [7, 86] on link "Post Schedule" at bounding box center [13, 84] width 15 height 15
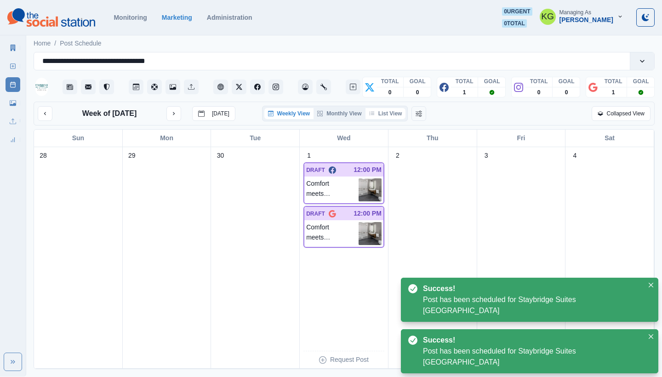
click at [388, 114] on button "List View" at bounding box center [385, 113] width 40 height 11
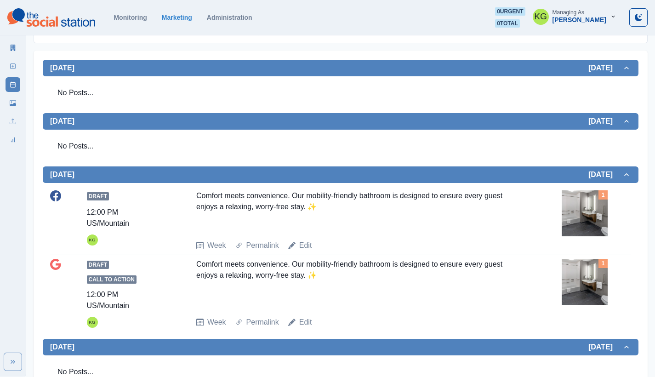
scroll to position [92, 0]
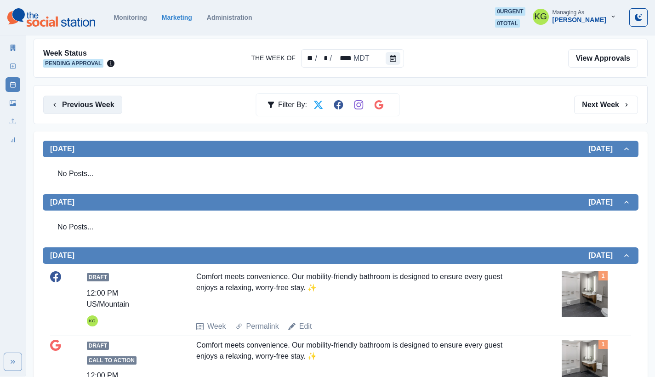
click at [99, 109] on button "Previous Week" at bounding box center [82, 105] width 79 height 18
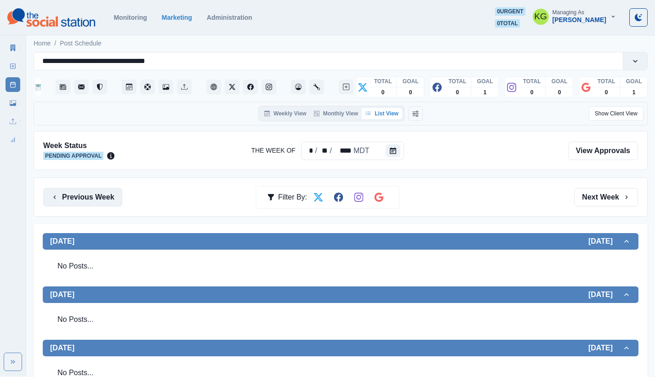
click at [93, 191] on button "Previous Week" at bounding box center [82, 197] width 79 height 18
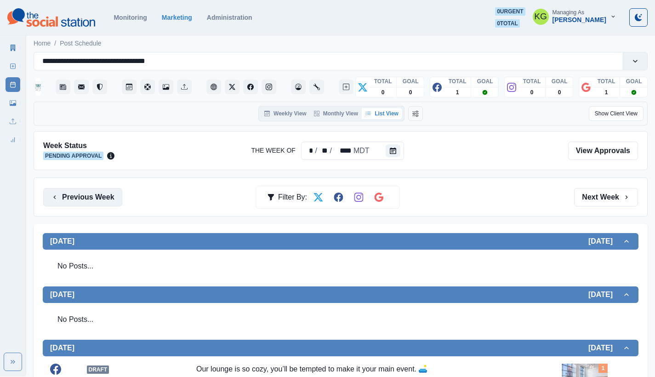
click at [109, 196] on button "Previous Week" at bounding box center [82, 197] width 79 height 18
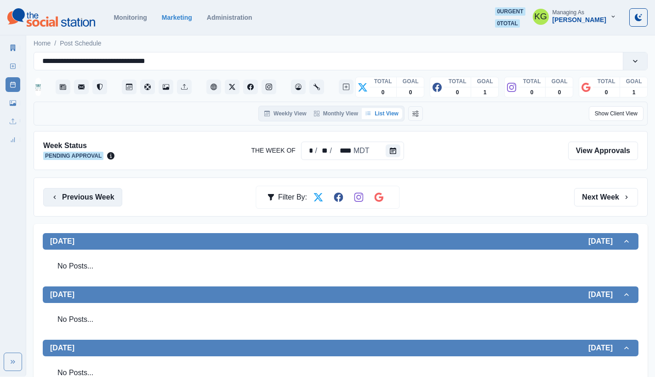
click at [95, 192] on button "Previous Week" at bounding box center [82, 197] width 79 height 18
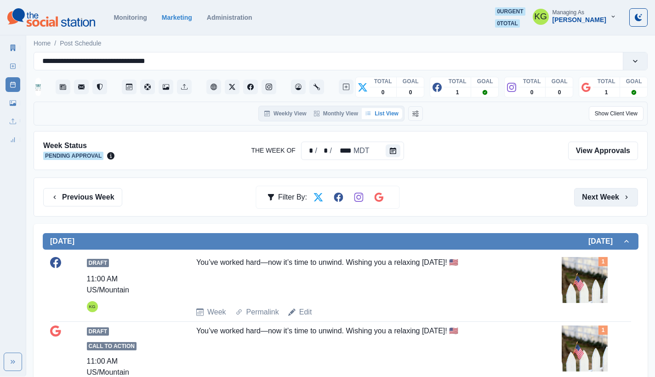
click at [607, 201] on button "Next Week" at bounding box center [606, 197] width 64 height 18
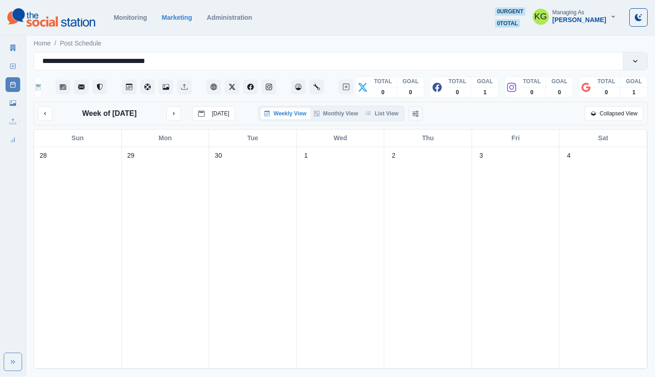
click at [404, 113] on div "Weekly View Monthly View List View" at bounding box center [331, 114] width 146 height 16
click at [384, 118] on button "List View" at bounding box center [382, 113] width 40 height 11
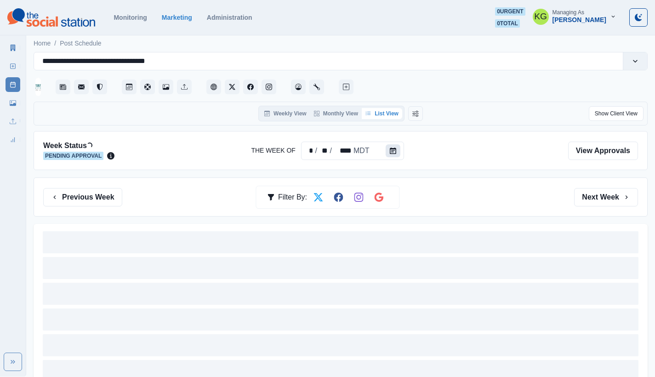
click at [388, 150] on button "Calendar" at bounding box center [393, 150] width 15 height 13
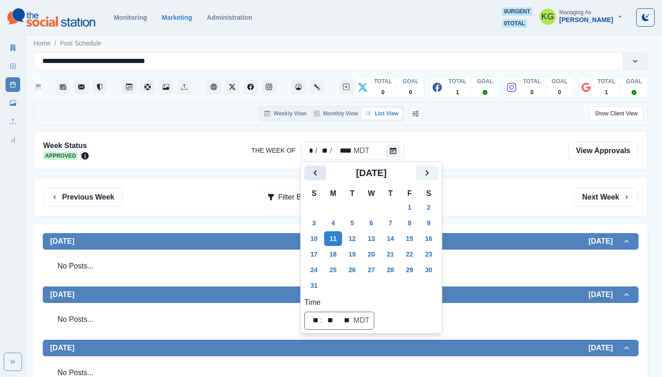
click at [306, 168] on button "Previous" at bounding box center [315, 172] width 22 height 15
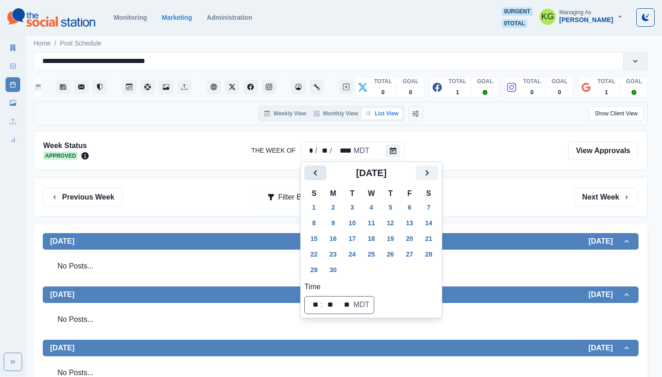
click at [306, 168] on button "Previous" at bounding box center [315, 172] width 22 height 15
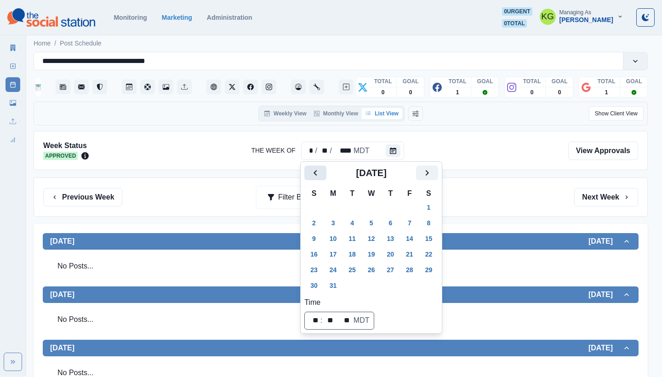
click at [306, 168] on button "Previous" at bounding box center [315, 172] width 22 height 15
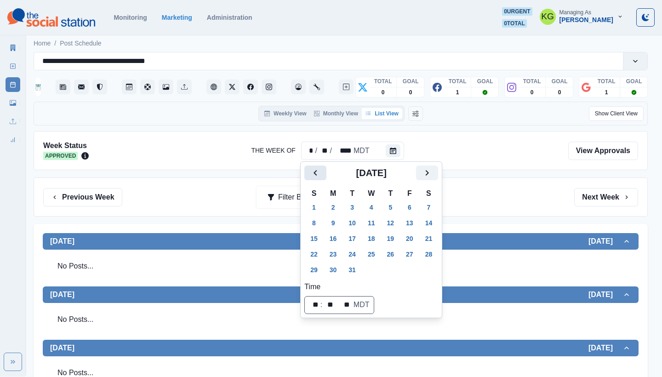
click at [306, 168] on button "Previous" at bounding box center [315, 172] width 22 height 15
click at [426, 174] on button "Next" at bounding box center [427, 172] width 22 height 15
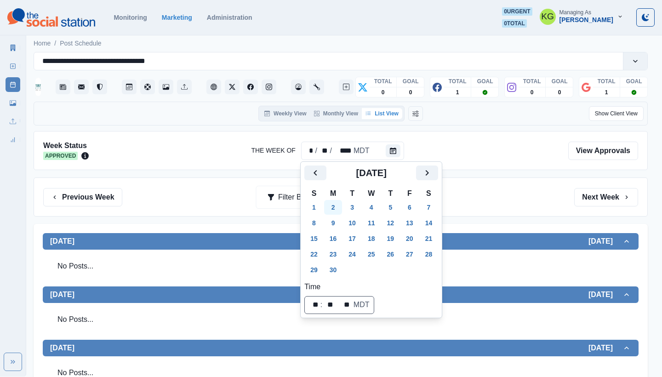
click at [338, 205] on button "2" at bounding box center [333, 207] width 18 height 15
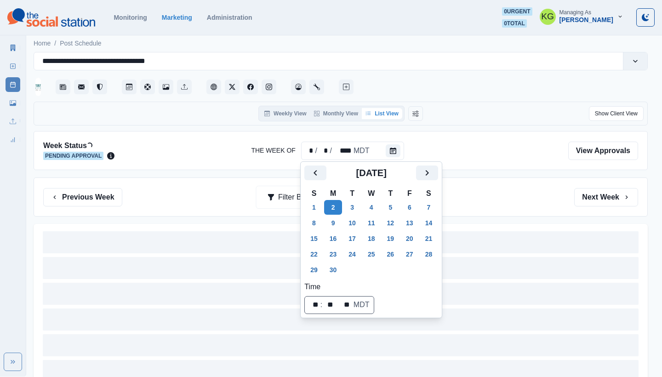
click at [523, 197] on div "Previous Week Filter By: Next Week" at bounding box center [340, 197] width 595 height 18
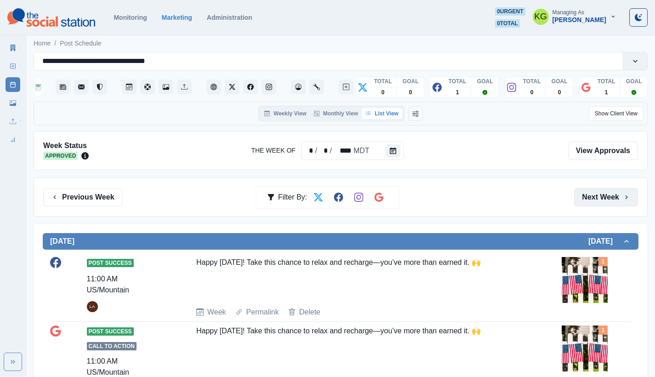
click at [604, 198] on button "Next Week" at bounding box center [606, 197] width 64 height 18
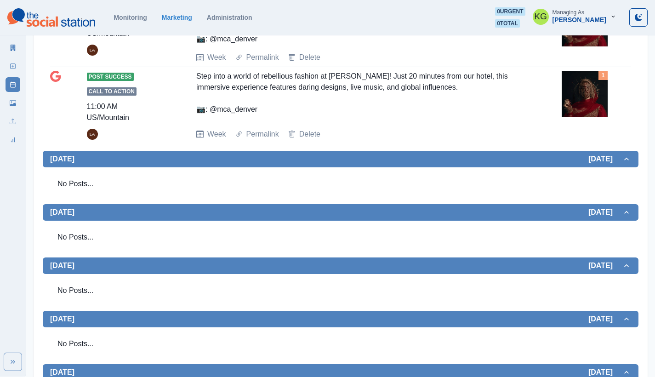
scroll to position [4, 0]
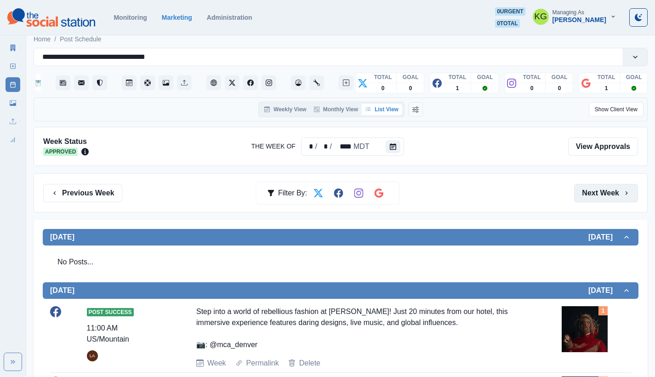
click at [607, 191] on button "Next Week" at bounding box center [606, 193] width 64 height 18
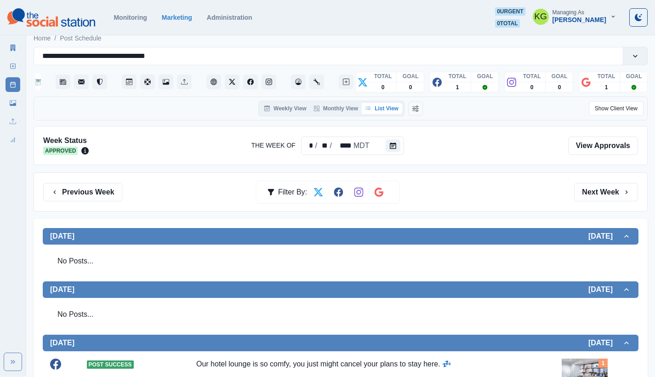
scroll to position [125, 0]
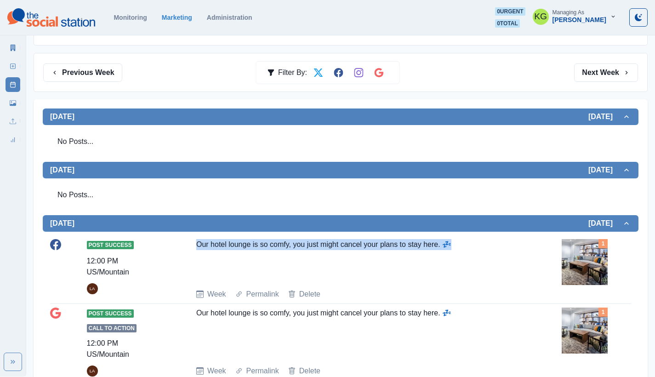
drag, startPoint x: 458, startPoint y: 243, endPoint x: 188, endPoint y: 241, distance: 269.3
click at [188, 241] on div "Post Success 12:00 PM US/Mountain LA Our hotel lounge is so comfy, you just mig…" at bounding box center [340, 269] width 581 height 61
copy div "Our hotel lounge is so comfy, you just might cancel your plans to stay here. 💤"
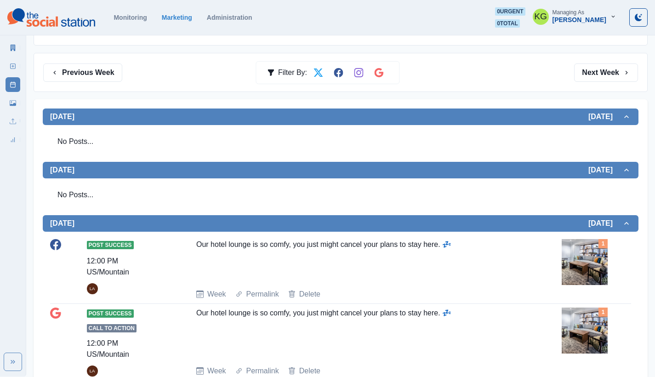
click at [462, 1] on section "Monitoring Marketing Administration 0 urgent 0 total KG Managing As [PERSON_NAM…" at bounding box center [327, 17] width 655 height 35
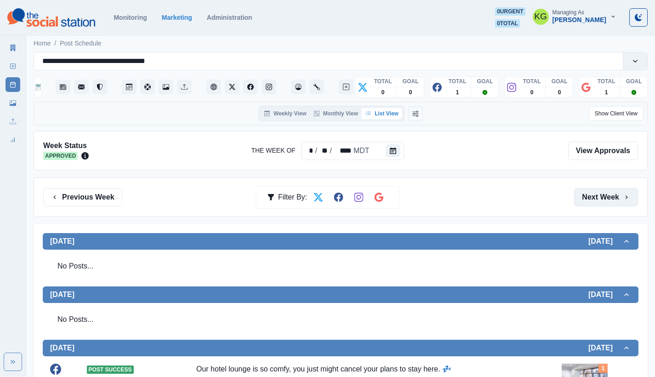
click at [614, 201] on button "Next Week" at bounding box center [606, 197] width 64 height 18
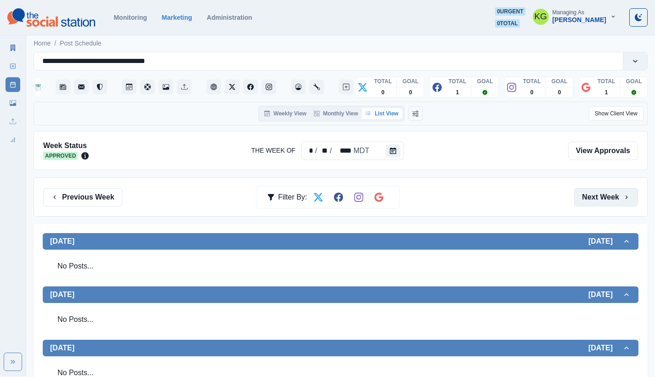
click at [614, 201] on button "Next Week" at bounding box center [606, 197] width 64 height 18
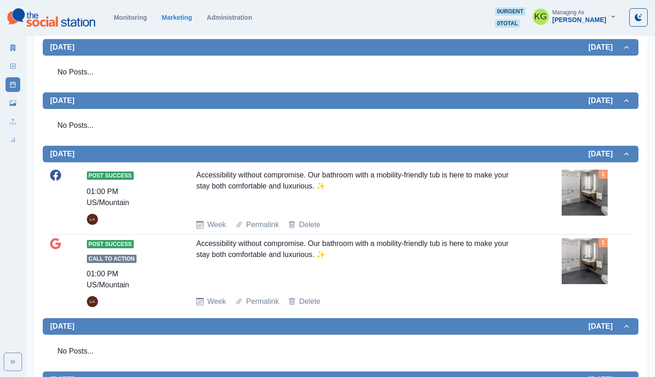
scroll to position [301, 0]
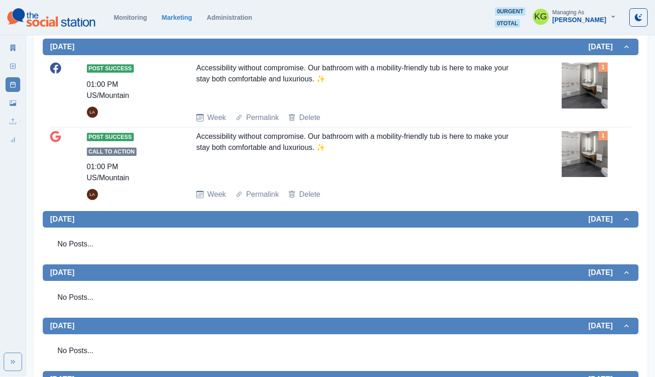
click at [582, 160] on img at bounding box center [585, 154] width 46 height 46
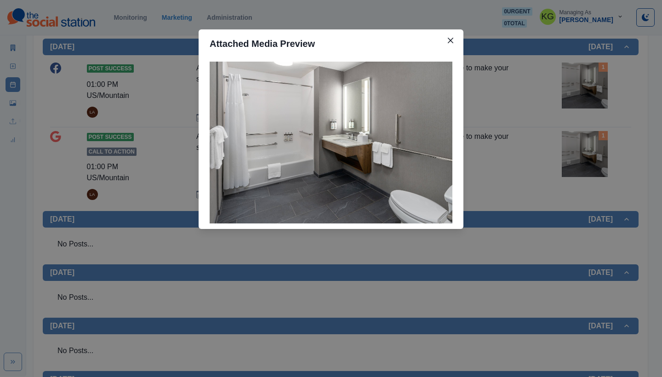
click at [492, 164] on div "Attached Media Preview" at bounding box center [331, 188] width 662 height 377
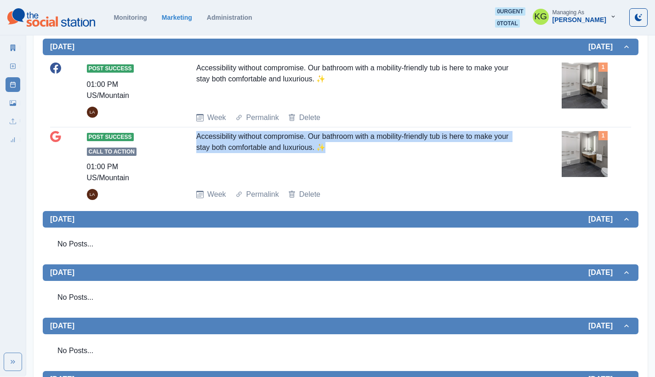
drag, startPoint x: 353, startPoint y: 148, endPoint x: 195, endPoint y: 135, distance: 158.6
click at [195, 135] on div "Post Success Call to Action 01:00 PM US/Mountain LA Accessibility without compr…" at bounding box center [340, 165] width 581 height 69
copy div "Accessibility without compromise. Our bathroom with a mobility-friendly tub is …"
